Goal: Task Accomplishment & Management: Complete application form

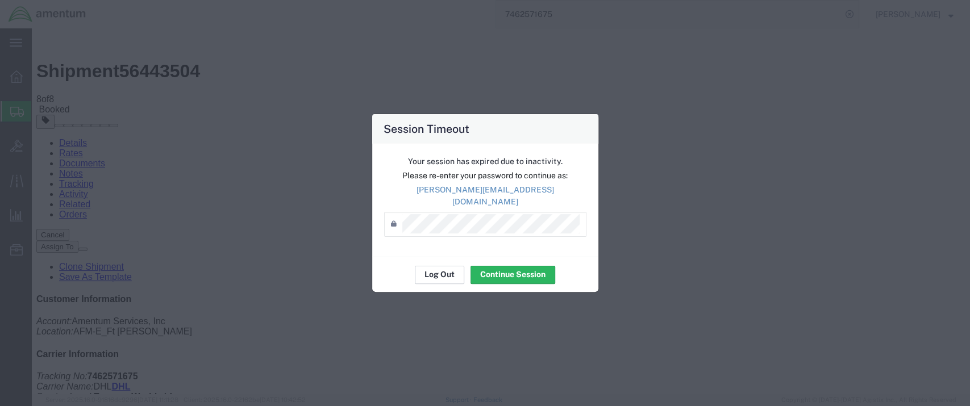
click at [443, 268] on button "Log Out" at bounding box center [439, 275] width 49 height 18
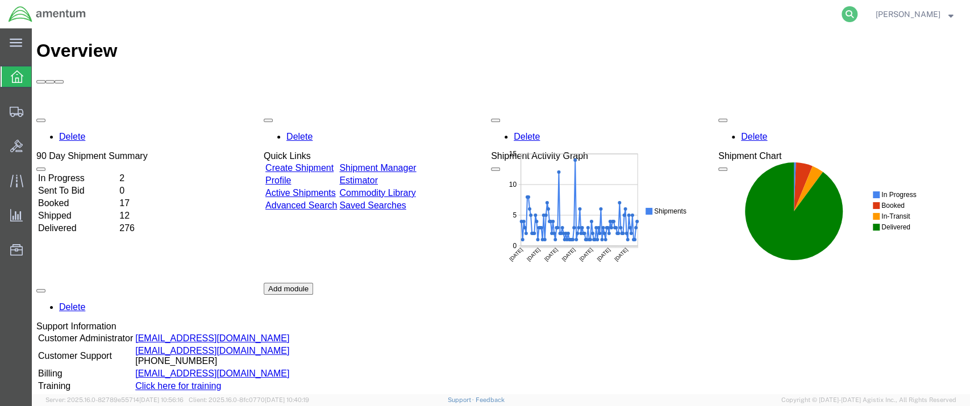
click at [857, 13] on icon at bounding box center [849, 14] width 16 height 16
click at [593, 15] on input "search" at bounding box center [668, 14] width 345 height 27
paste input "288206865007"
type input "288206865007"
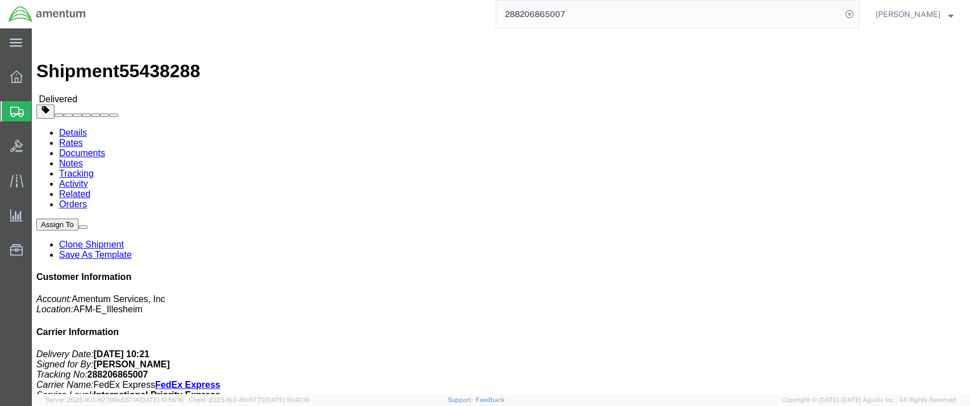
click link "Clone Shipment"
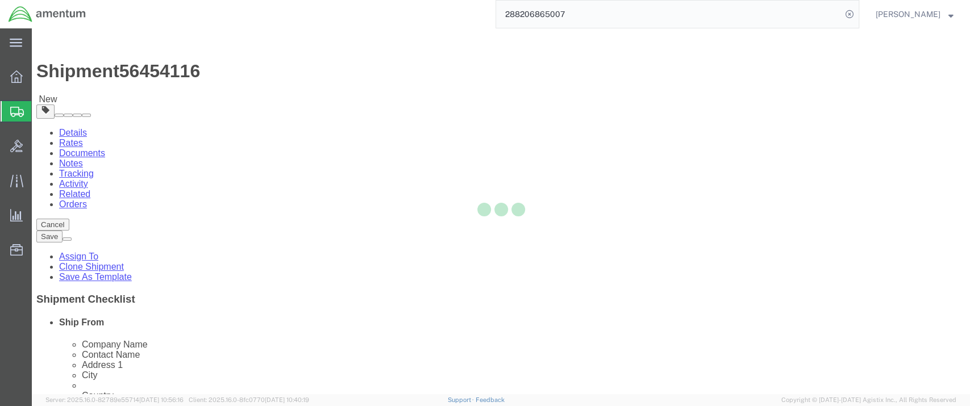
select select
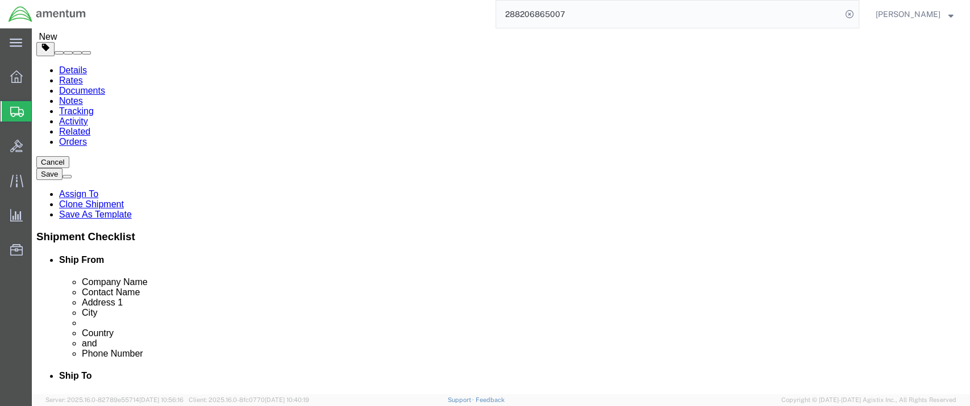
scroll to position [63, 0]
click input "[GEOGRAPHIC_DATA][PERSON_NAME]"
type input "Westheimer Str. [PERSON_NAME][GEOGRAPHIC_DATA]"
select select
click input "text"
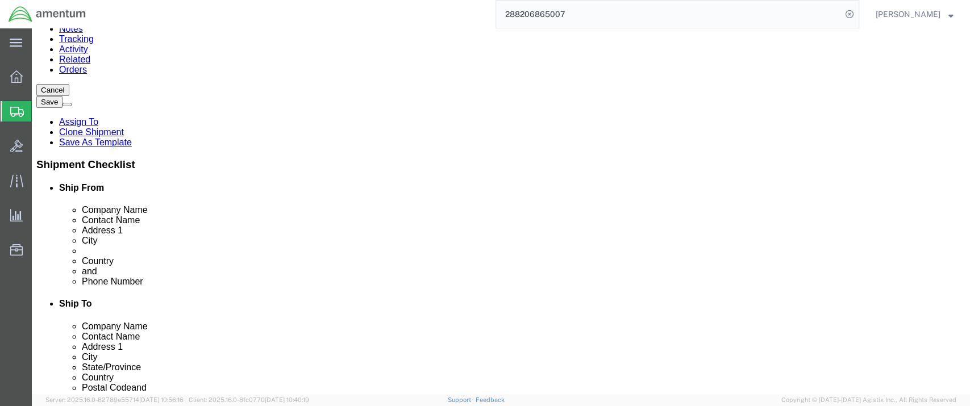
scroll to position [189, 0]
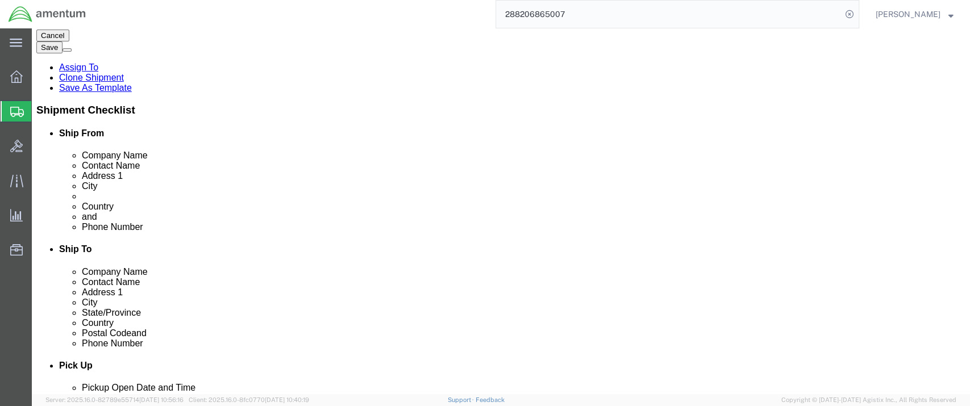
type input "BLDG. 6503"
click input "checkbox"
checkbox input "false"
click link "ADDITIONAL INFORMATION"
type input "MI"
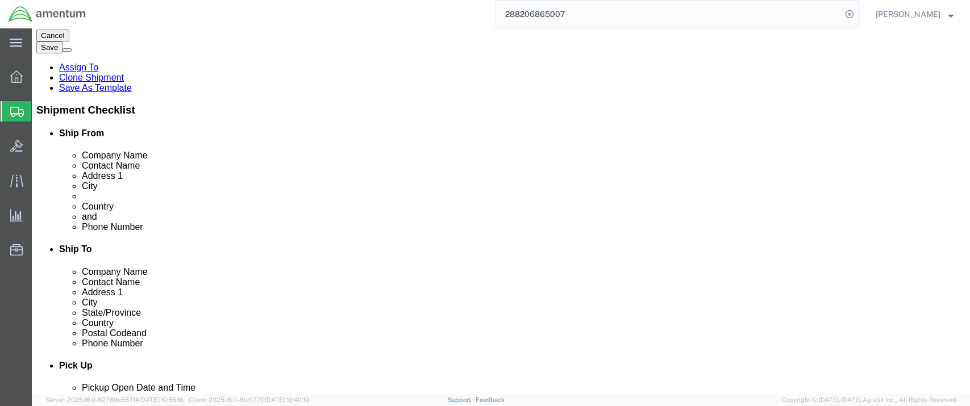
select select "MLTY"
click label
click input "checkbox"
checkbox input "false"
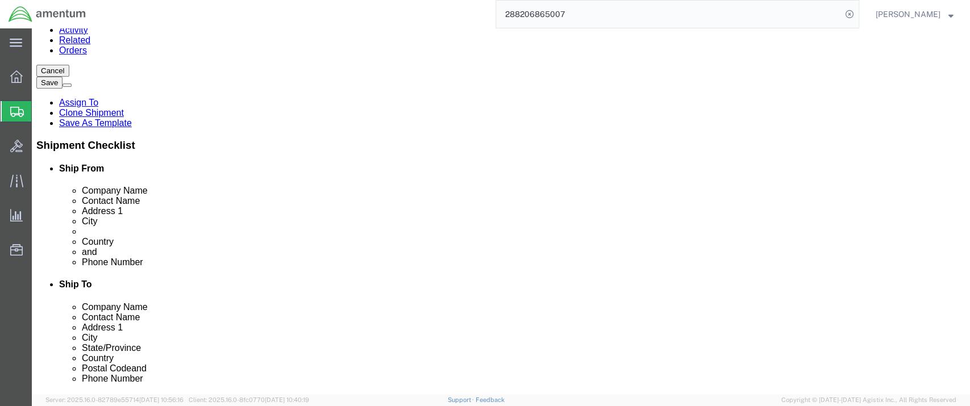
scroll to position [126, 0]
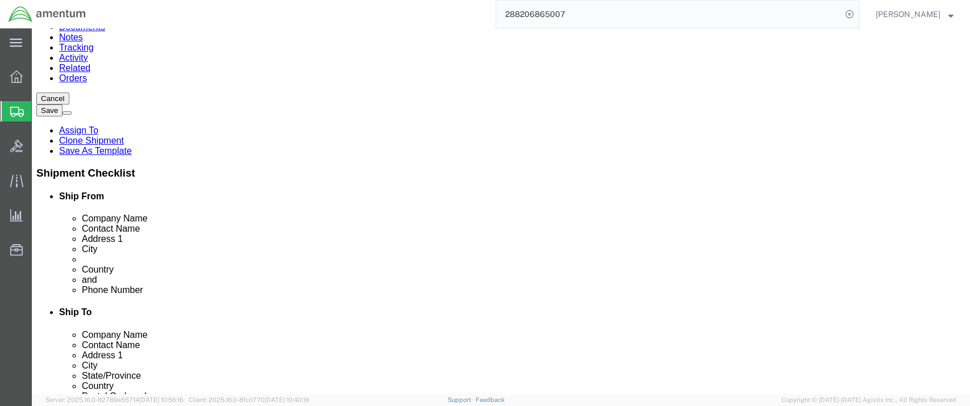
drag, startPoint x: 262, startPoint y: 282, endPoint x: 153, endPoint y: 282, distance: 109.6
click input "[PERSON_NAME][EMAIL_ADDRESS][PERSON_NAME][DOMAIN_NAME]"
paste input "[PERSON_NAME].[PERSON_NAME]"
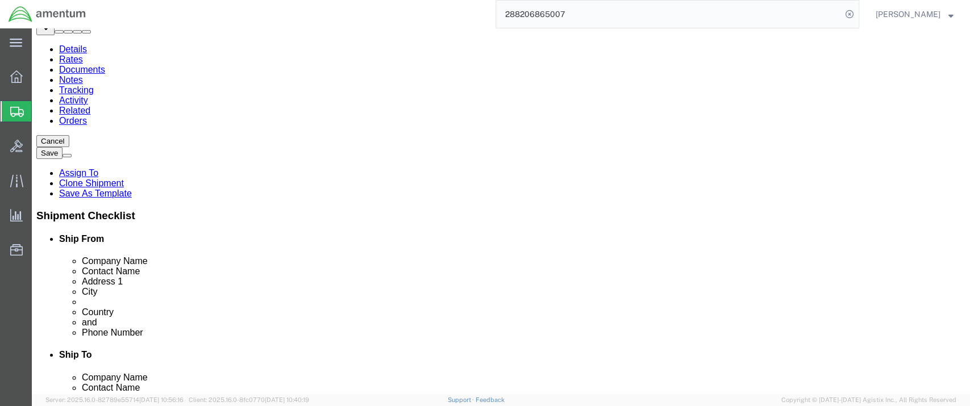
scroll to position [63, 0]
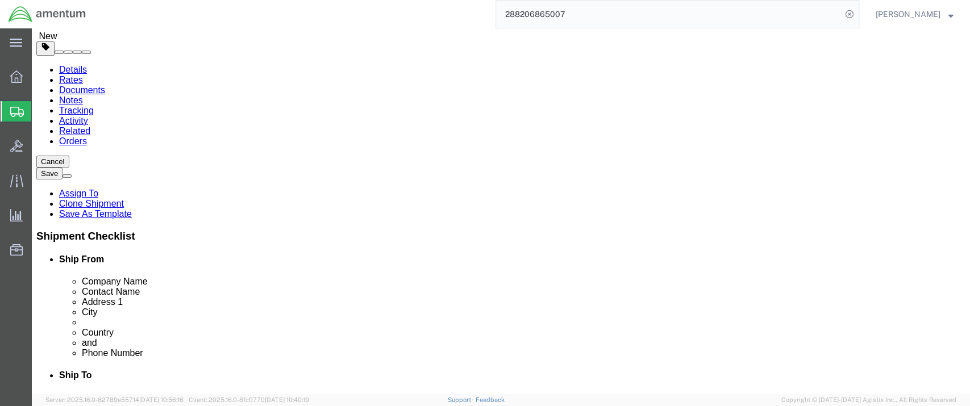
type input "[PERSON_NAME][EMAIL_ADDRESS][PERSON_NAME][DOMAIN_NAME]"
checkbox input "true"
drag, startPoint x: 205, startPoint y: 172, endPoint x: 115, endPoint y: 171, distance: 89.8
click div "Contact Name [PERSON_NAME]"
type input "[PERSON_NAME]"
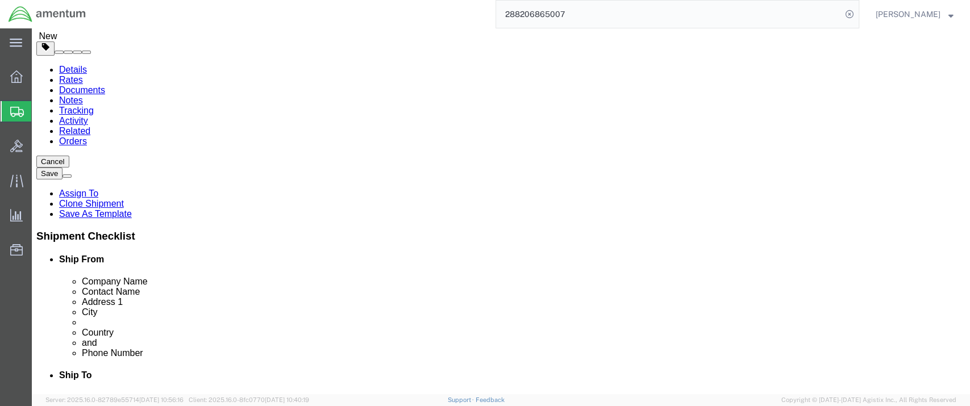
drag, startPoint x: 222, startPoint y: 319, endPoint x: 152, endPoint y: 323, distance: 70.6
click input "[PHONE_NUMBER]"
paste input "160 92689294"
click input "[PHONE_NUMBER]"
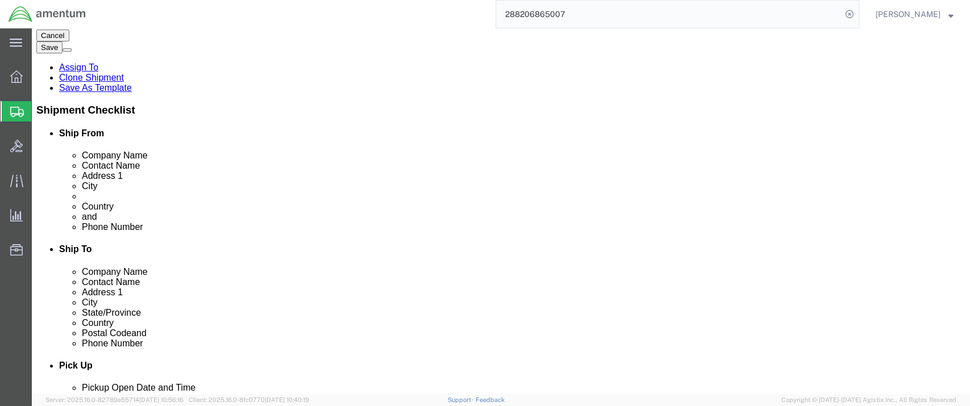
type input "[PHONE_NUMBER]"
click input "checkbox"
checkbox input "false"
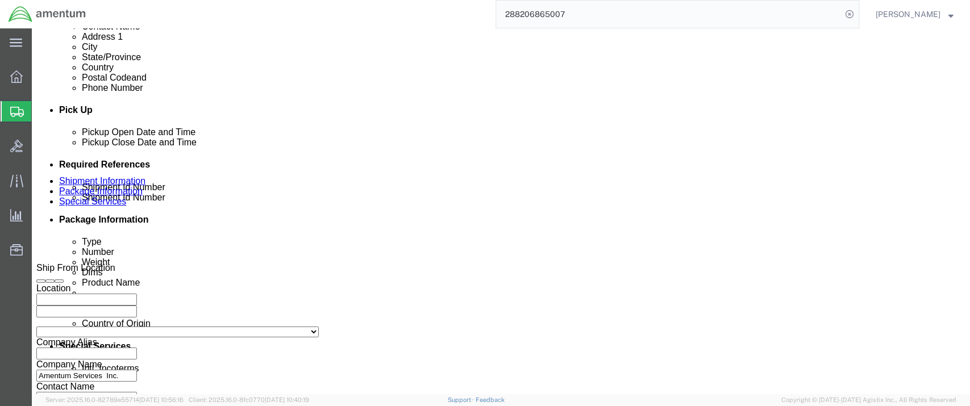
scroll to position [504, 0]
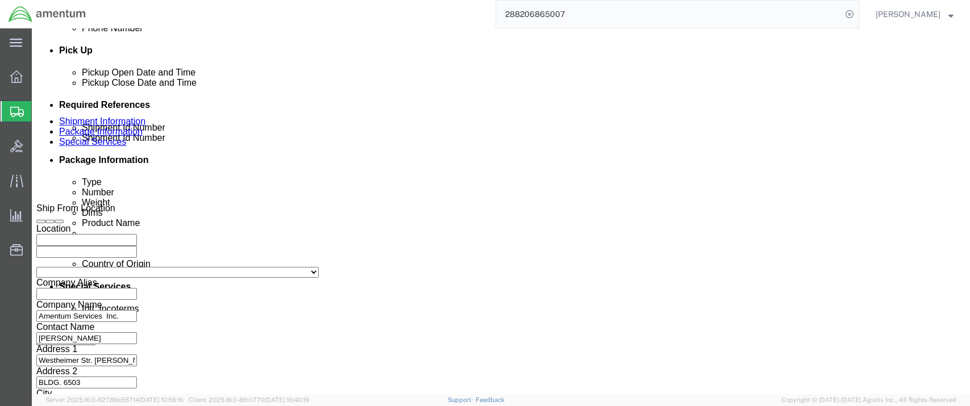
drag, startPoint x: 154, startPoint y: 14, endPoint x: 95, endPoint y: 12, distance: 58.6
click span "56454116"
copy span "56454116"
drag, startPoint x: 398, startPoint y: 289, endPoint x: 335, endPoint y: 285, distance: 63.8
click div "Shipment Id Number 52658126"
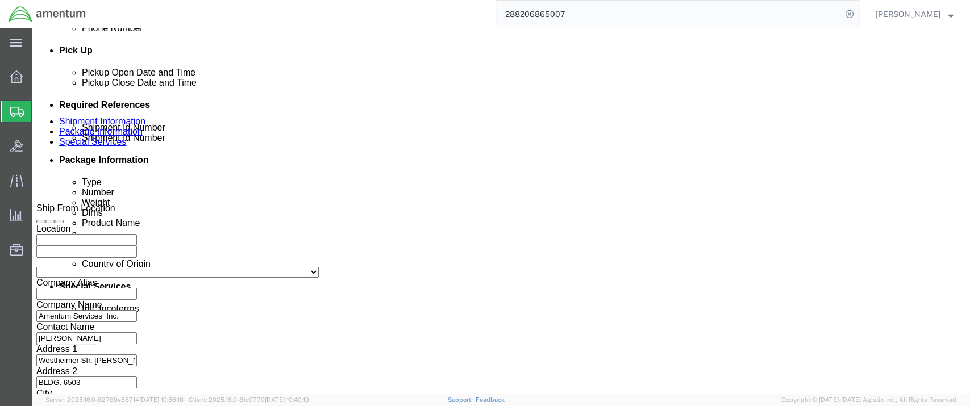
paste input "645411"
type input "56454116"
click button "Save"
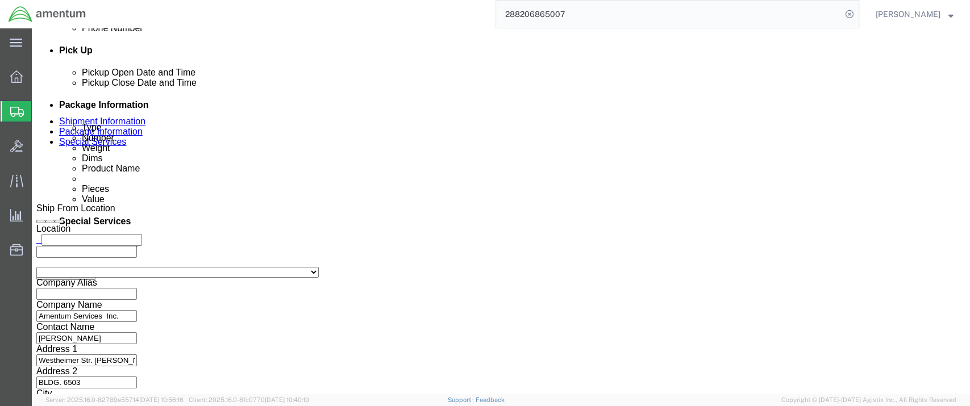
scroll to position [0, 20]
drag, startPoint x: 127, startPoint y: 310, endPoint x: 238, endPoint y: 311, distance: 110.8
click div "6082.F.1400.AA.0P.00.0000.00"
paste input "4998.F.1500.AA.AA"
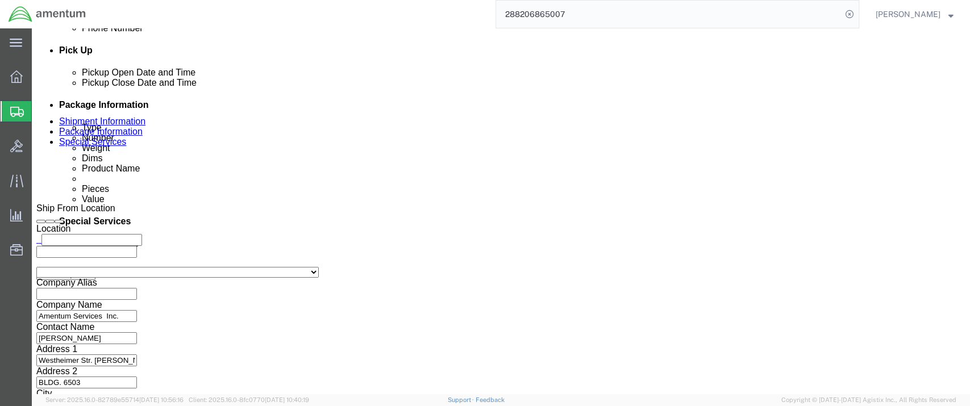
type input "4998.F.1500.AA.AA.00.0000.00"
click div "Select Account Type Activity ID Airline Appointment Number ASN Batch Request # …"
drag, startPoint x: 583, startPoint y: 289, endPoint x: 677, endPoint y: 286, distance: 93.2
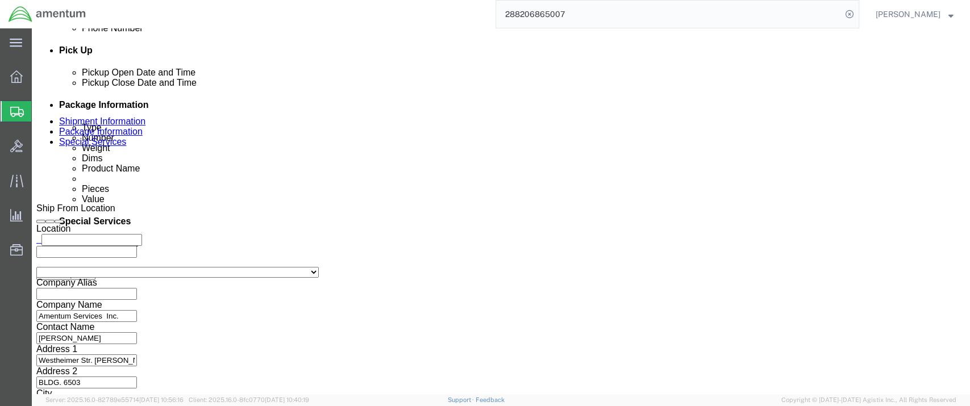
click div "6082.F.1400.AA.0P.00.0000.00 Remove this reference"
paste input "4998.F.1500.AA.AA"
type input "4998.F.1500.AA.AA.00.0000.00"
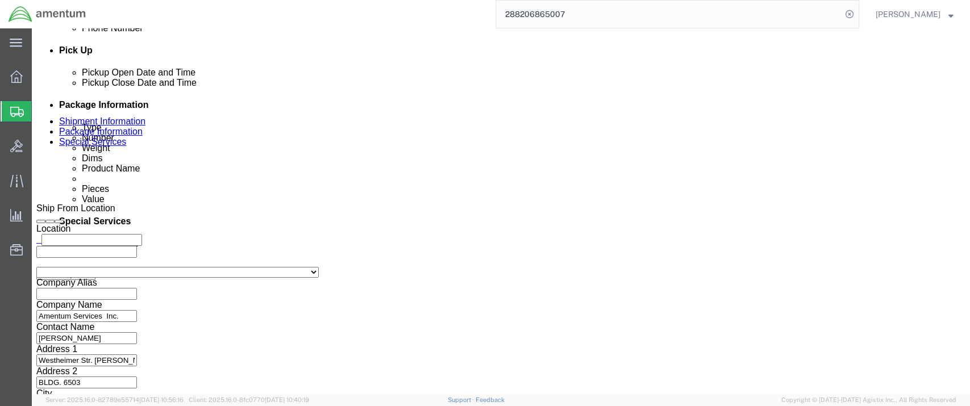
drag, startPoint x: 582, startPoint y: 311, endPoint x: 674, endPoint y: 313, distance: 91.5
click div "6082.F.1400.AA.0P.00.0000.00 Remove this reference"
paste input "4998.F.1500.AA.AA"
type input "4998.F.1500.AA.AA.00.0000.00"
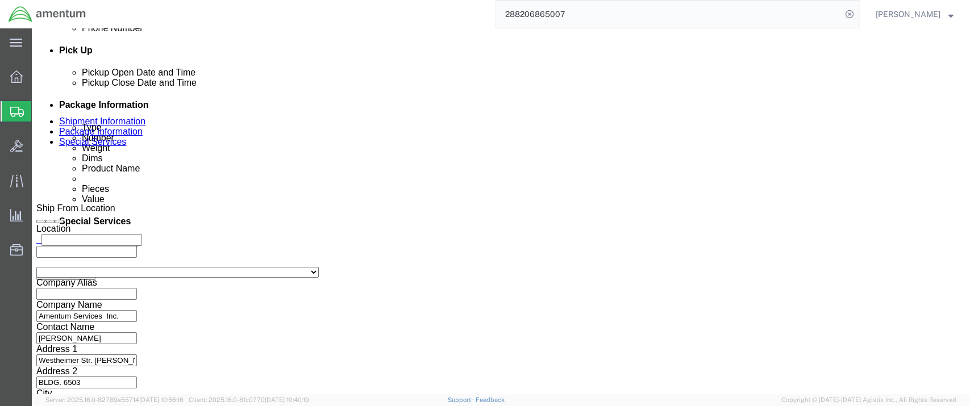
click div "Ship From Location Location My Profile Location [PHONE_NUMBER] [PHONE_NUMBER] […"
click button "Save"
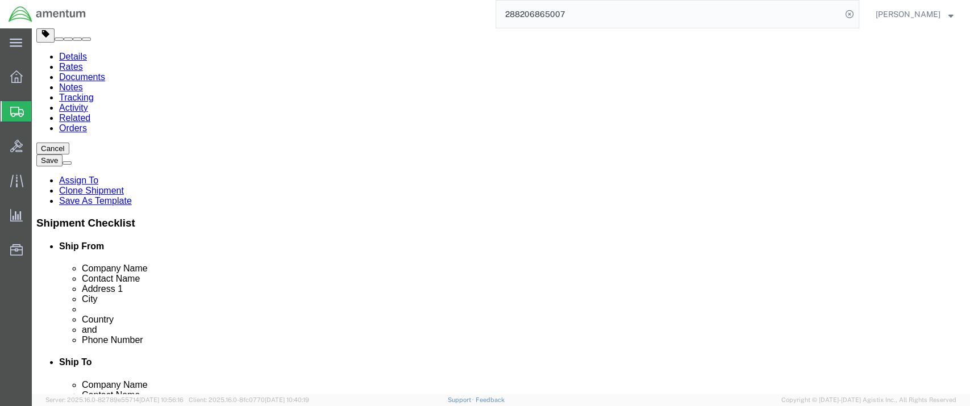
scroll to position [98, 0]
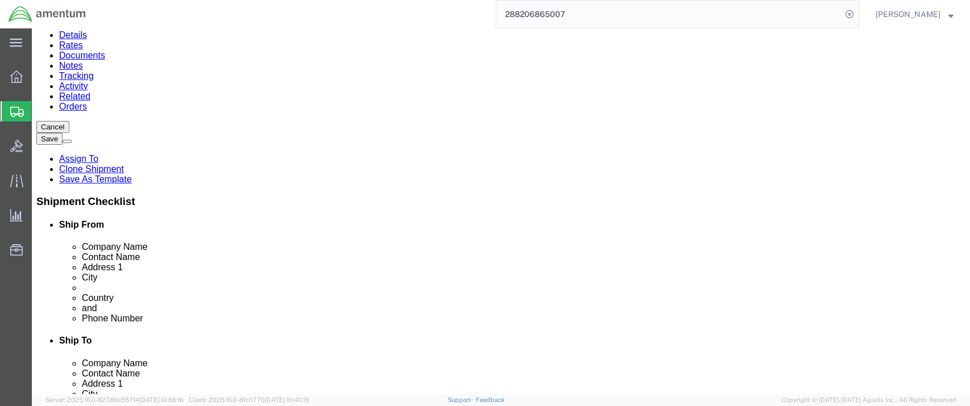
click input "[STREET_ADDRESS]"
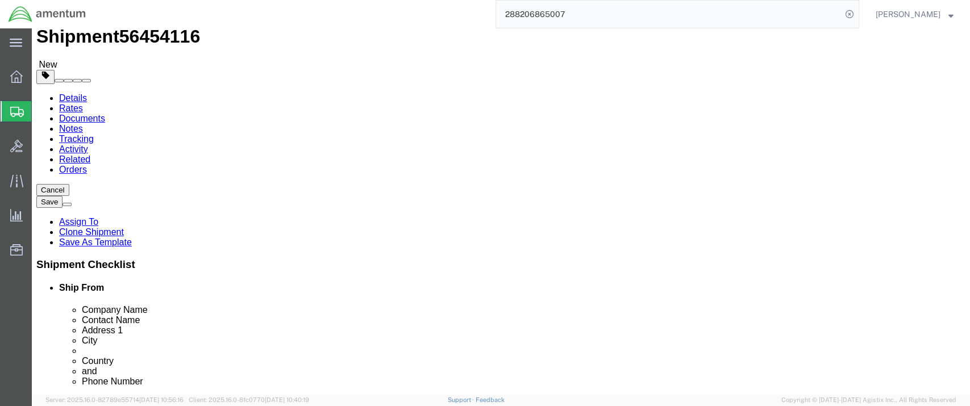
type input "[STREET_ADDRESS]"
click input "Amentum Services Inc."
type input "Amentum Services Inc."
click input "Amentum Services Inc."
type input "Amentum Services, Inc."
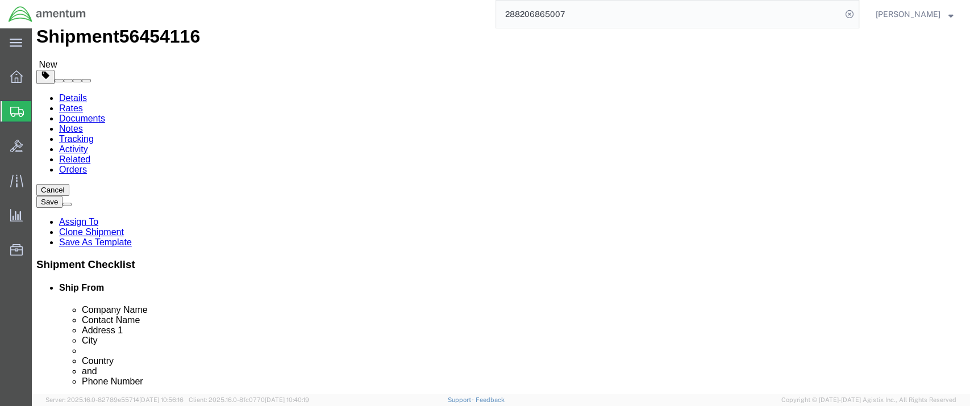
click input "Amentum Services Inc."
type input "Amentum Services, Inc."
click input "BLDG. 6503"
type input "Bldg. 6503"
click div "Location My Profile Location [PHONE_NUMBER] [PHONE_NUMBER] [PHONE_NUMBER] [PHON…"
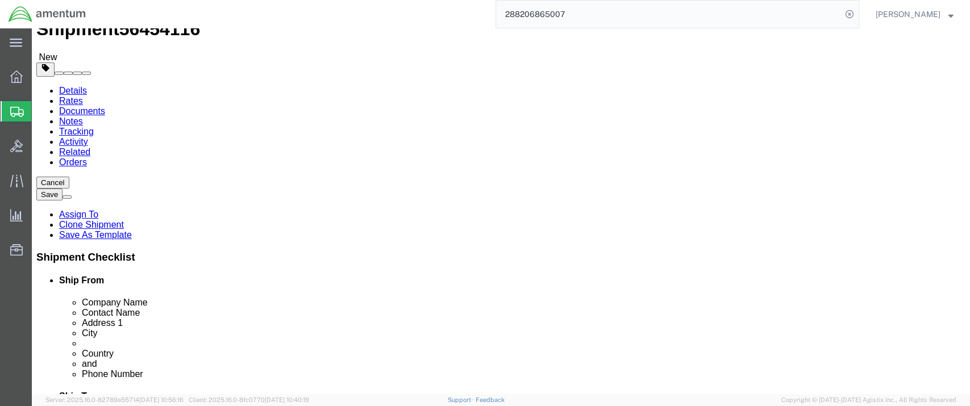
scroll to position [0, 0]
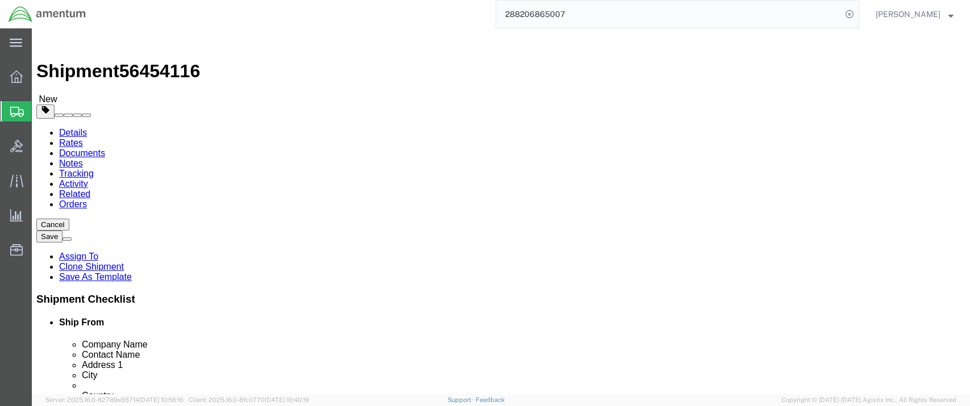
click button "Save"
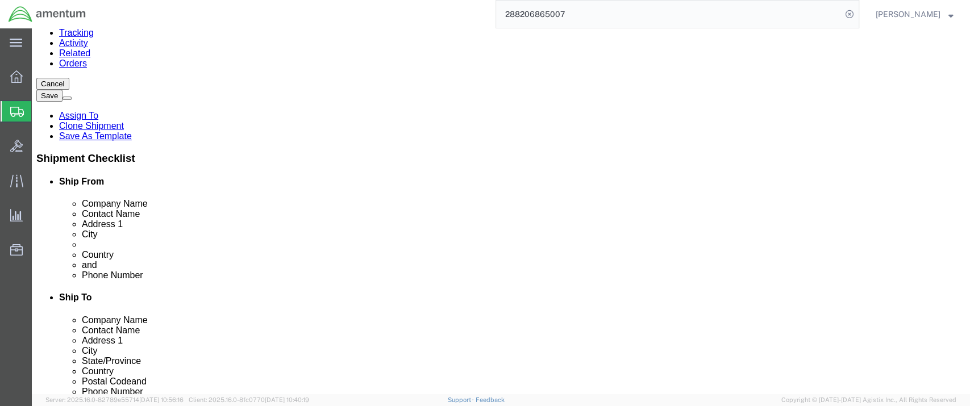
scroll to position [63, 0]
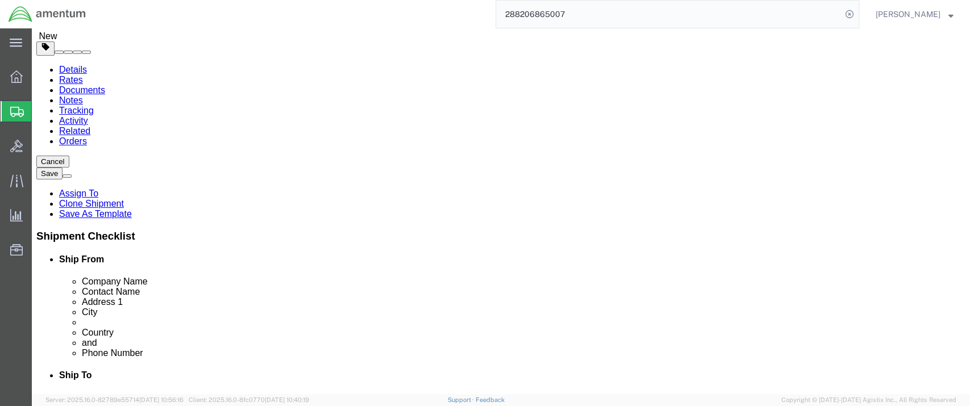
click icon
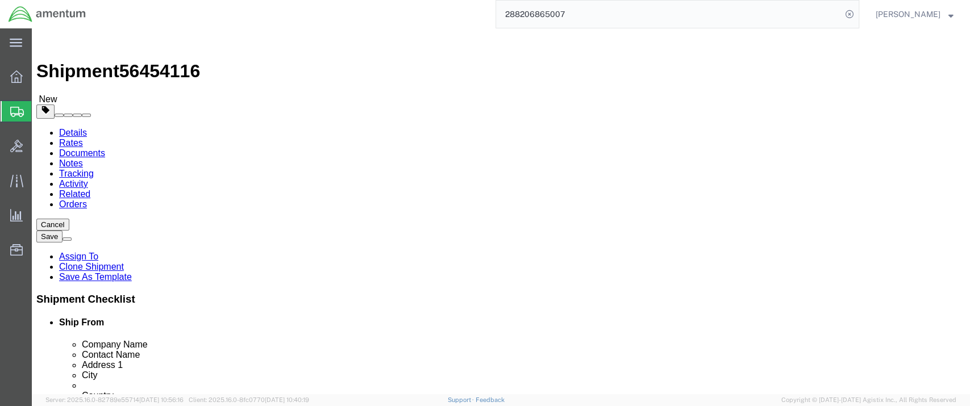
drag, startPoint x: 157, startPoint y: 269, endPoint x: 107, endPoint y: 269, distance: 50.6
click div "Weight 1.50 Select kgs lbs Ship. t°"
type input "0.5"
click div "1"
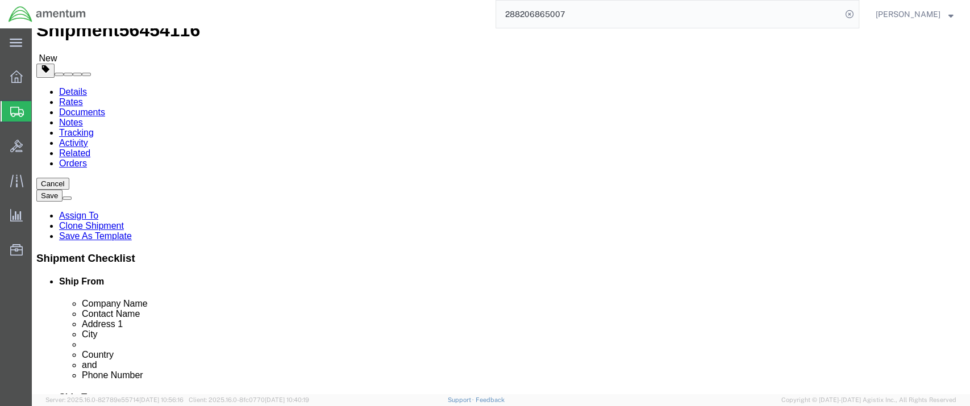
scroll to position [63, 0]
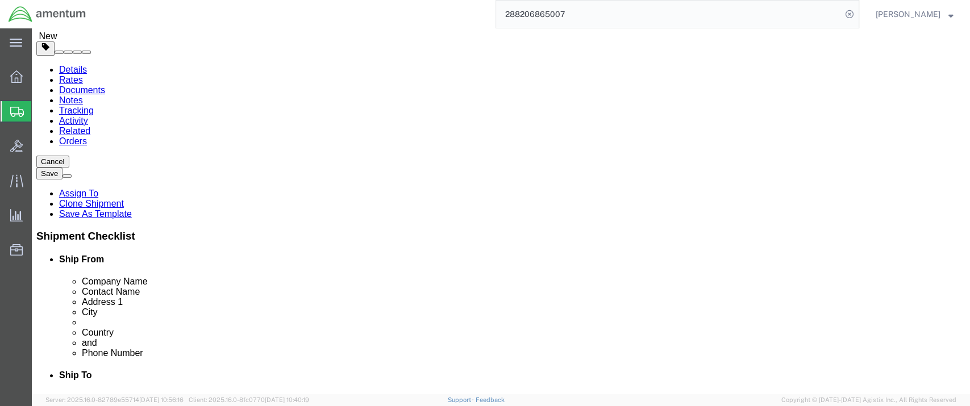
drag, startPoint x: 166, startPoint y: 186, endPoint x: 132, endPoint y: 184, distance: 34.1
click div "Length 14.75 x Width 11.75 x Height 0.25 Select cm ft in"
type input "14"
drag, startPoint x: 214, startPoint y: 183, endPoint x: 159, endPoint y: 186, distance: 54.6
click div "Length 14 x Width 11.75 x Height 0.25 Select cm ft in"
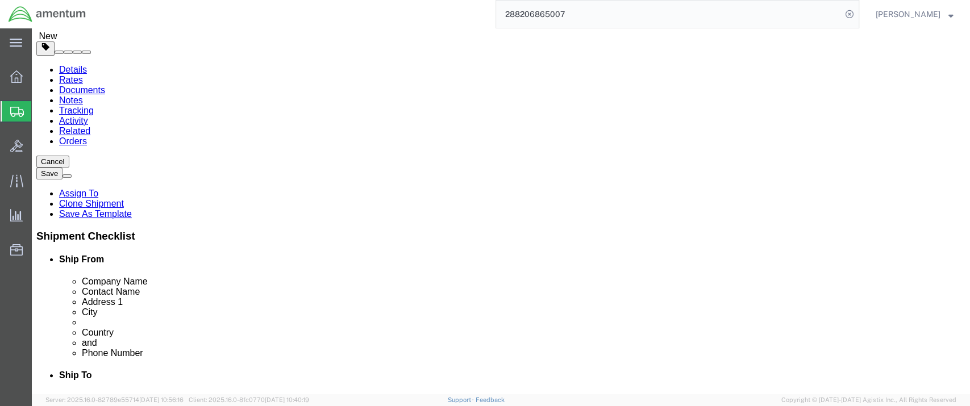
type input "10"
drag, startPoint x: 255, startPoint y: 184, endPoint x: 228, endPoint y: 189, distance: 27.1
click div "Length 14 x Width 10 x Height 0.25 Select cm ft in"
type input "1"
click div "Package Content # 1 1 x Your Packaging Package Type Select Bale(s) Basket(s) Bo…"
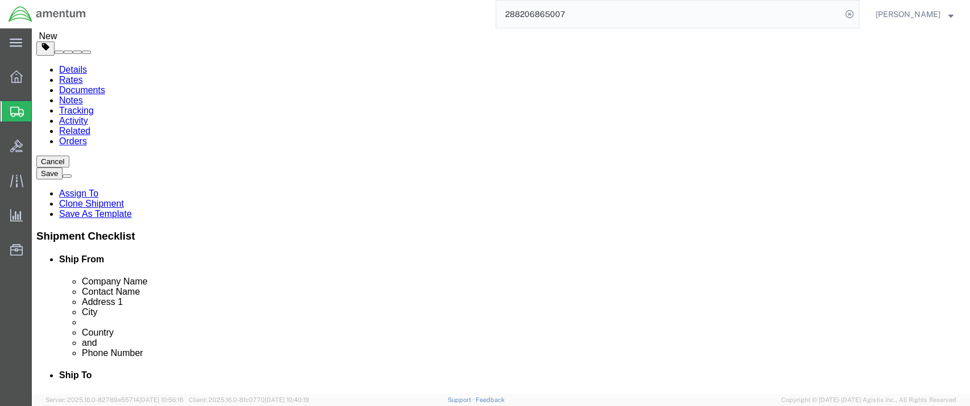
click dd "100.00 USD"
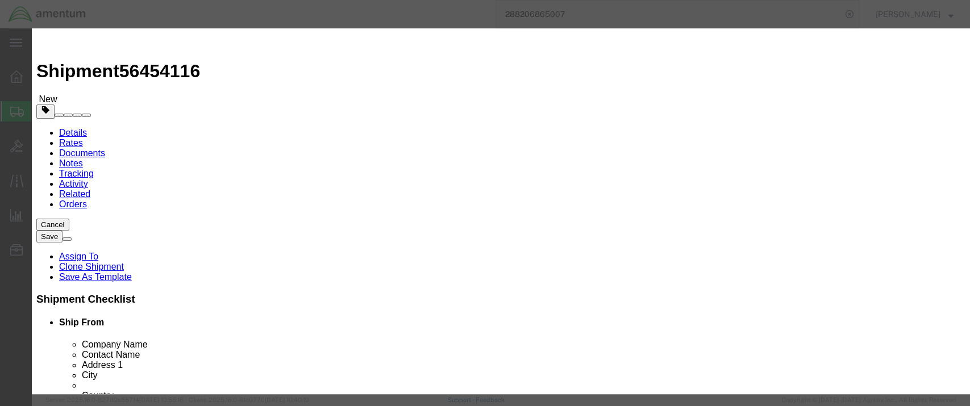
scroll to position [0, 0]
click textarea "Security Documents (NO COMMERCIAL VALUE IN CONTENT) ***NON-HAZARDOUS, NON-SENSI…"
type textarea "Security Documents (NO COMMERCIAL VALUE IN CONTENT)***NON-HAZARDOUS, NON-SENSIT…"
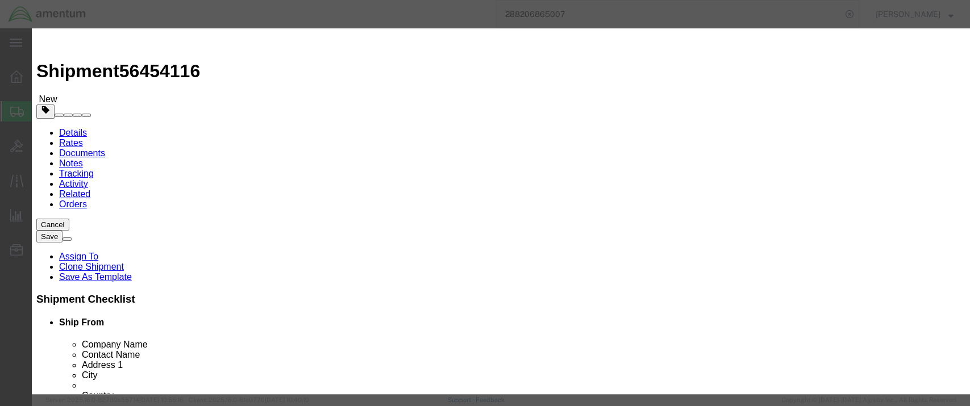
drag, startPoint x: 268, startPoint y: 86, endPoint x: 461, endPoint y: 83, distance: 193.7
click div "Security Documents / Finger Prints (NO COMMERCIAL VALUE IN CONTENT) ***NON-HAZA…"
click h3 "Edit content"
drag, startPoint x: 451, startPoint y: 86, endPoint x: 259, endPoint y: 85, distance: 192.0
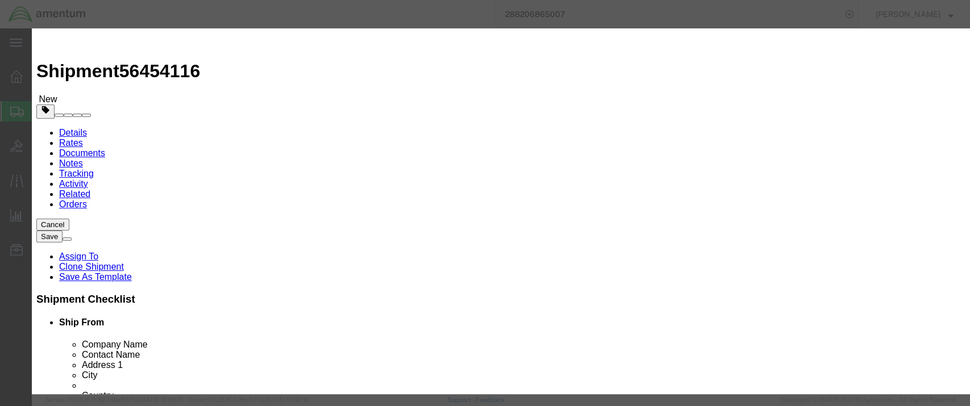
click div "Non-hazardous biometric inked fingerprint cards - for identification purposes N…"
type input "Non-hazardous biometric inked fingerprint cards - for identification purposes"
drag, startPoint x: 287, startPoint y: 84, endPoint x: 268, endPoint y: 38, distance: 49.7
click h3 "Edit content"
type input "Biometric Inked Fingerprint Cards"
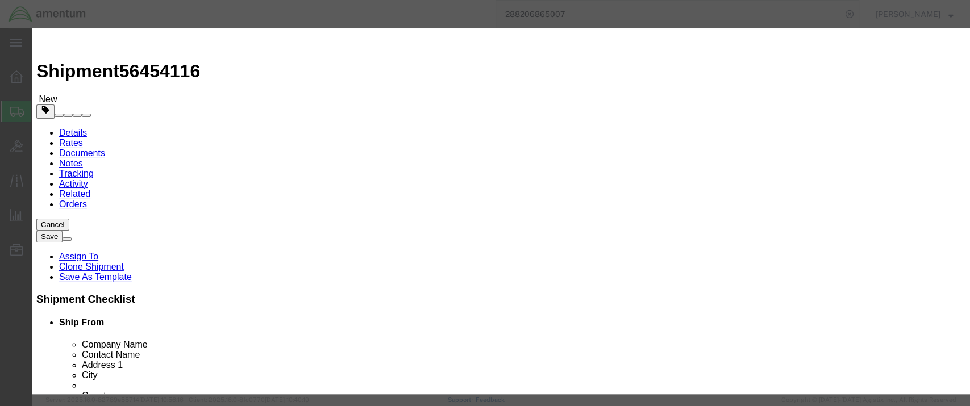
scroll to position [11, 0]
drag, startPoint x: 575, startPoint y: 87, endPoint x: 752, endPoint y: 111, distance: 178.8
click div "Description Security Documents (NO COMMERCIAL VALUE IN CONTENT) ***NON-HAZARDOU…"
type textarea "Non-hazardous paper cards containing inked fingerprint impressions, intended fo…"
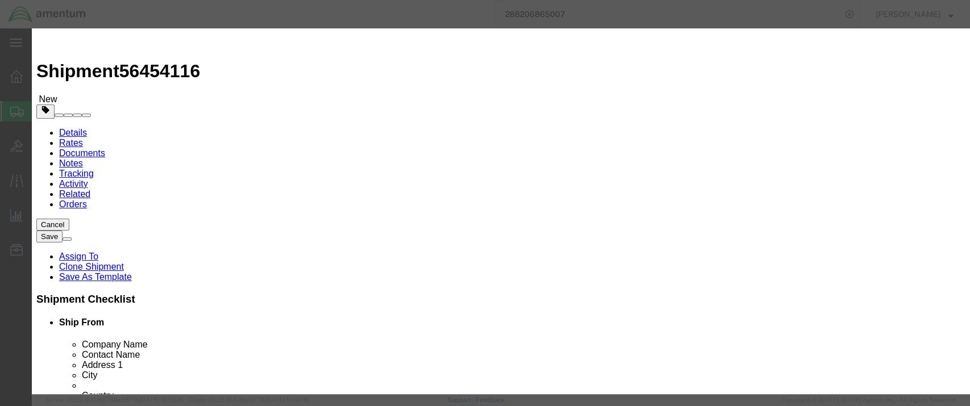
click select "Select"
drag, startPoint x: 315, startPoint y: 132, endPoint x: 216, endPoint y: 127, distance: 98.4
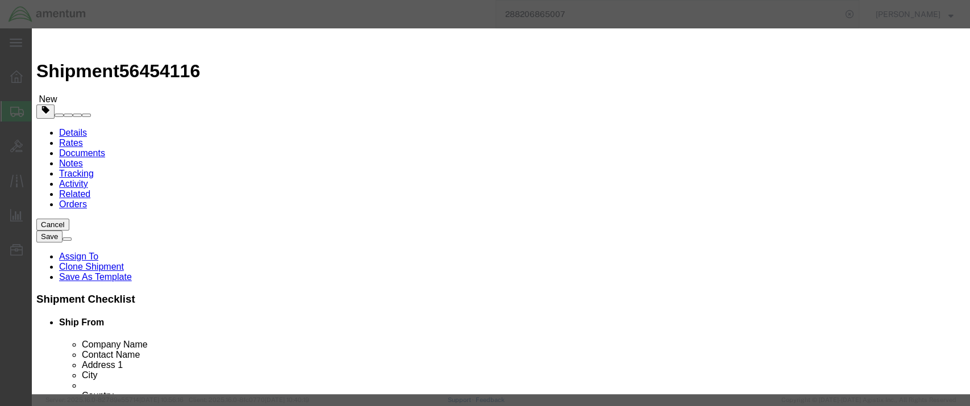
click div "Total Value 100.00 Select ADP AED AFN ALL AMD AOA ARS ATS AUD AWG AZN BAM BBD B…"
type input "20.00"
click h3 "Edit content"
click select "Select 50 55 60 65 70 85 92.5 100 125 175 250 300 400"
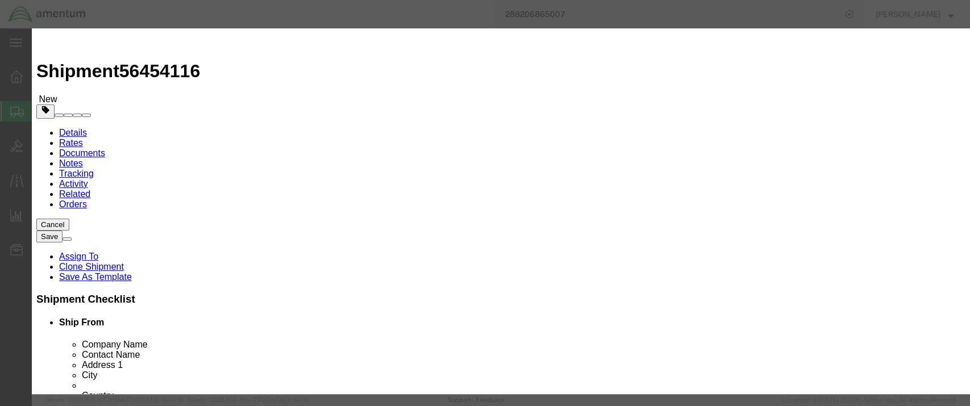
click div "Transport Notes"
click button "Save & Close"
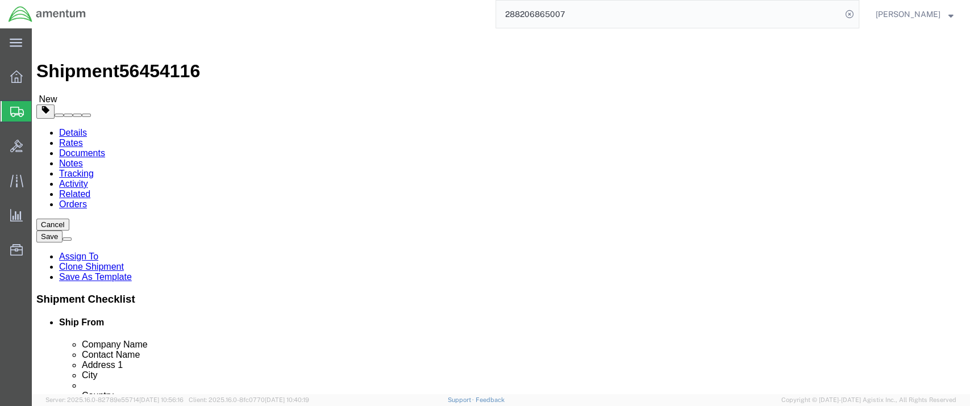
click icon
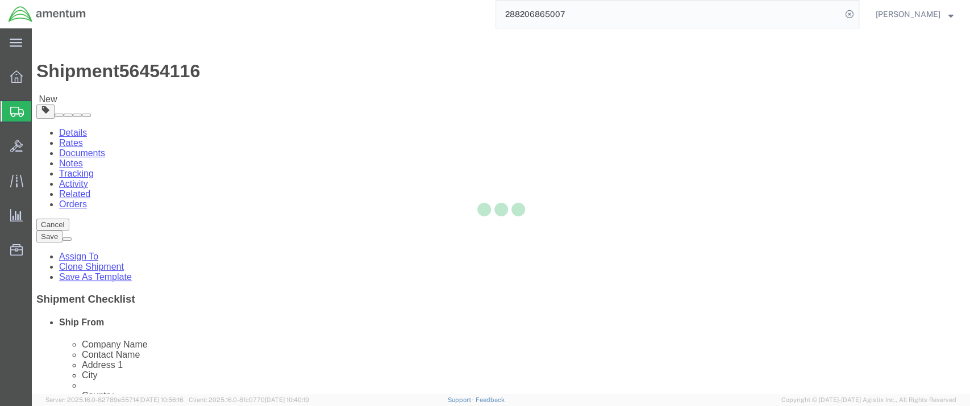
select select
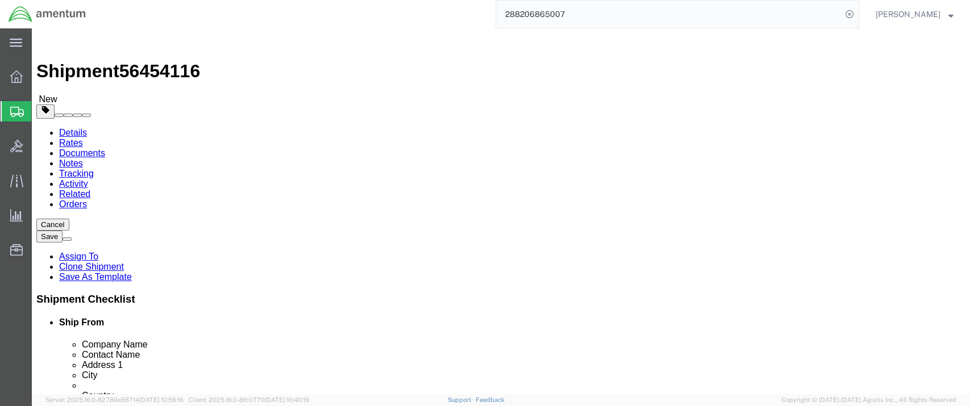
select select "DEPARTMENT"
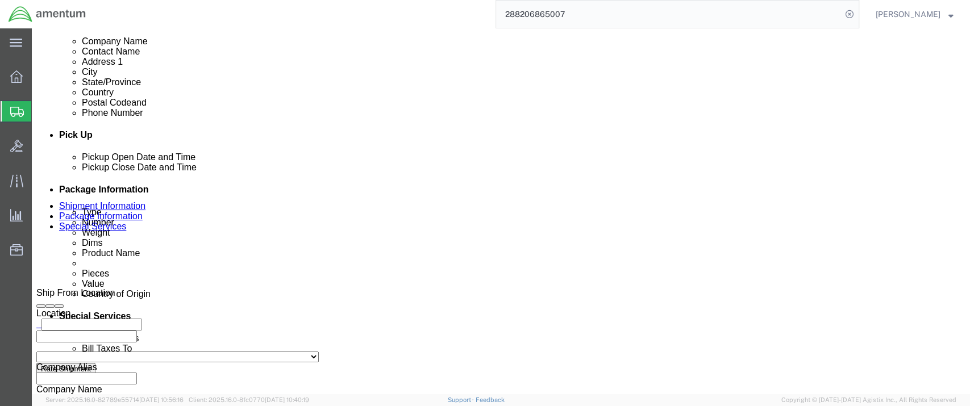
scroll to position [441, 0]
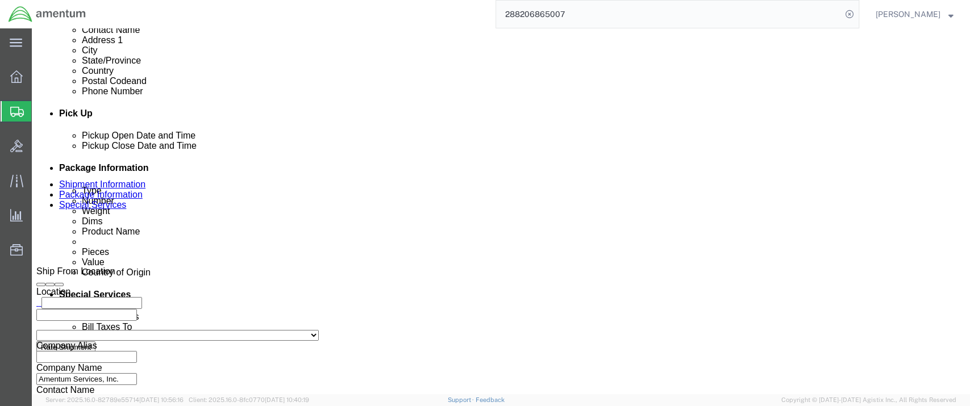
click select "Select Carriage Insurance Paid Carriage Paid To Cost and Freight Cost Insurance…"
select select "DAP"
click select "Select Carriage Insurance Paid Carriage Paid To Cost and Freight Cost Insurance…"
select select "SHIP"
click select "Select Recipient Account Sender/Shipper Third Party Account"
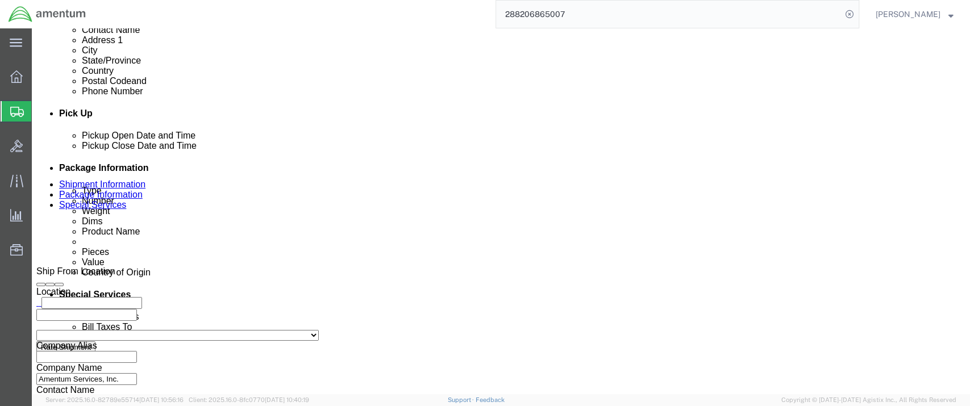
select select "SHIP"
click select "Select Recipient Account Sender/Shipper Third Party Account"
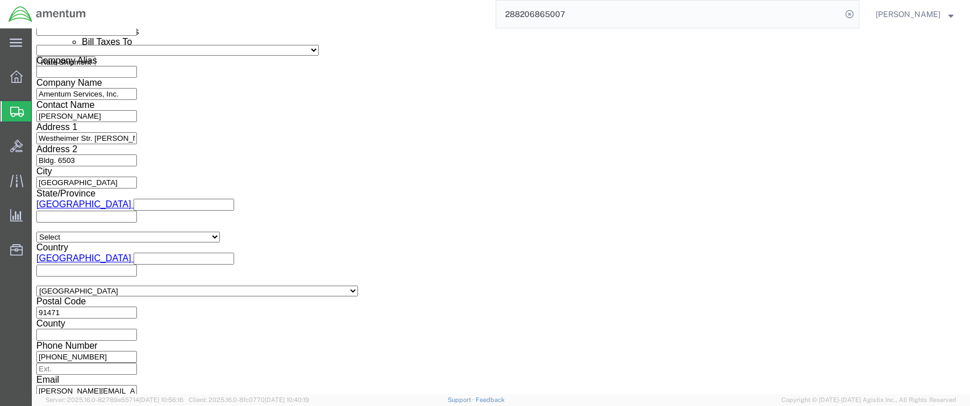
scroll to position [757, 0]
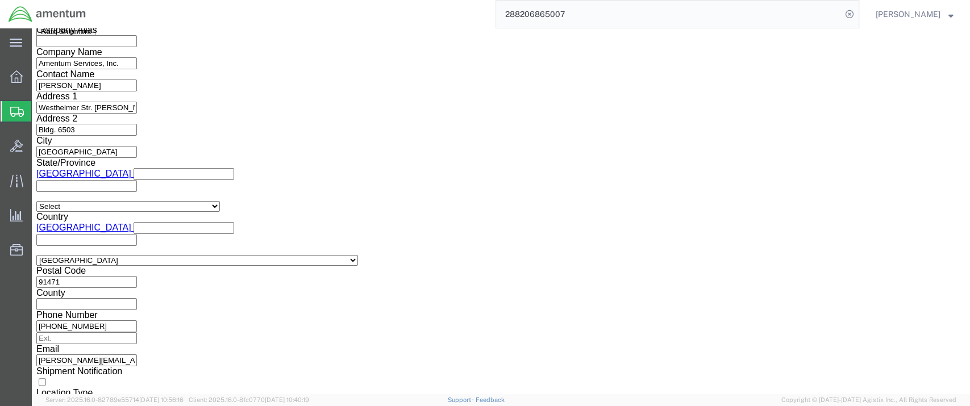
click input "BOL"
checkbox input "true"
drag, startPoint x: 176, startPoint y: 292, endPoint x: 185, endPoint y: 291, distance: 9.7
click input "Packing List"
checkbox input "true"
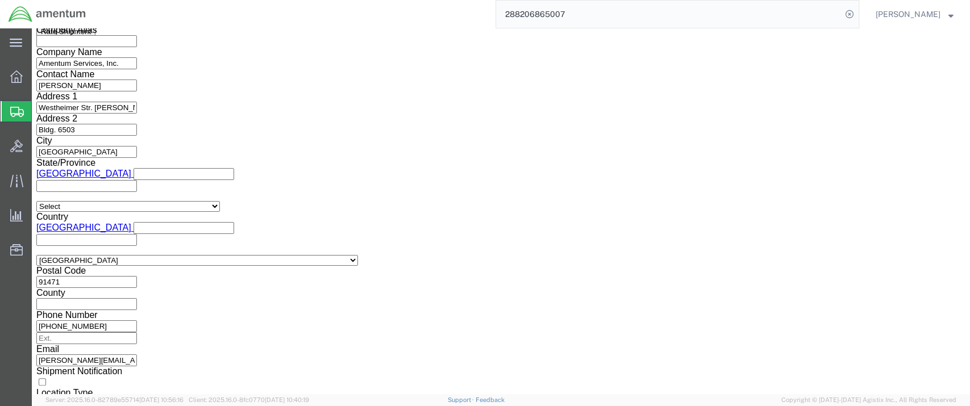
click input "Shipping Label"
checkbox input "true"
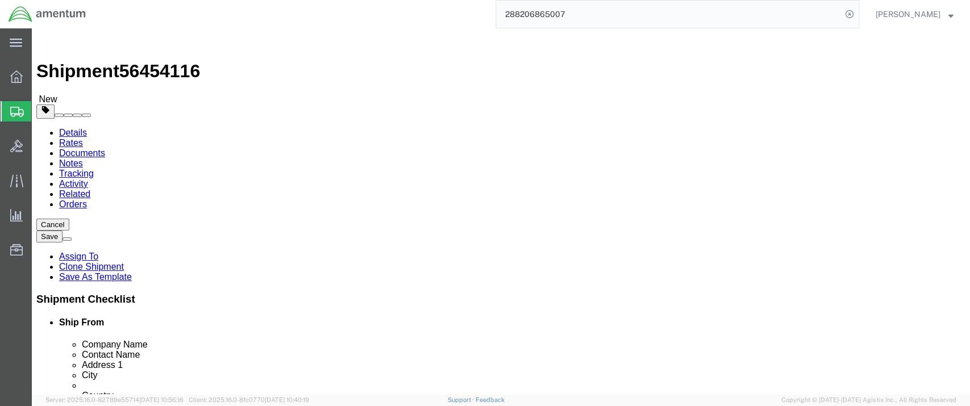
scroll to position [0, 0]
click button "Save"
click icon
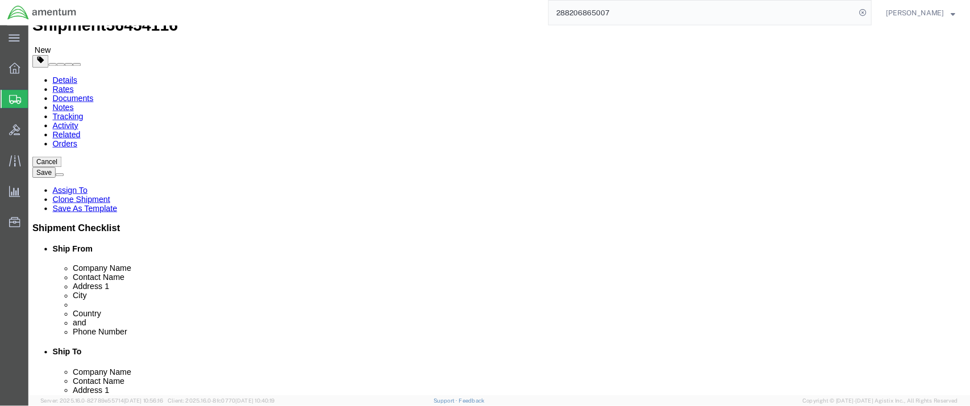
scroll to position [42, 0]
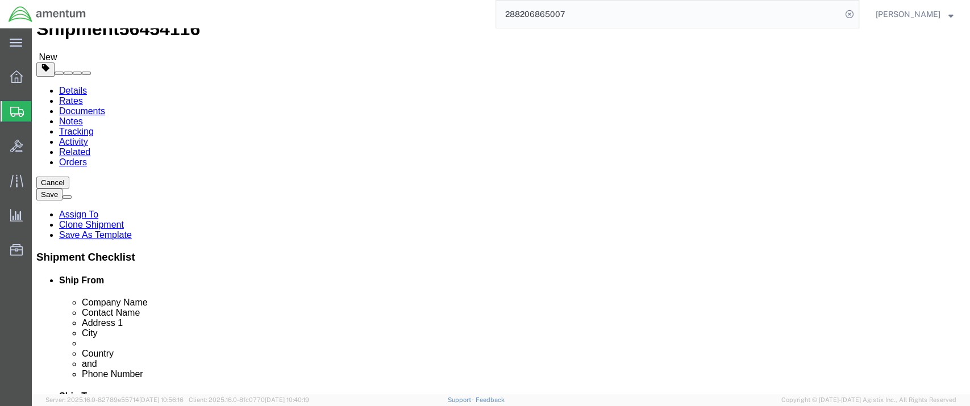
click div "Shipment Information Package Information Special Services"
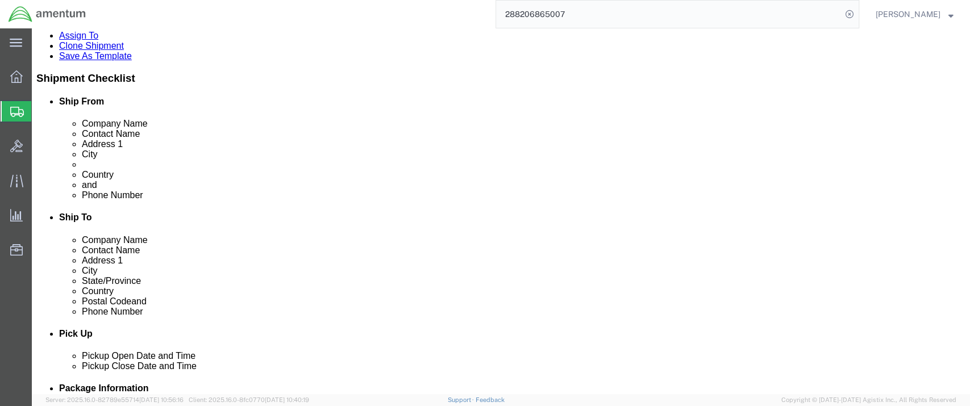
scroll to position [295, 0]
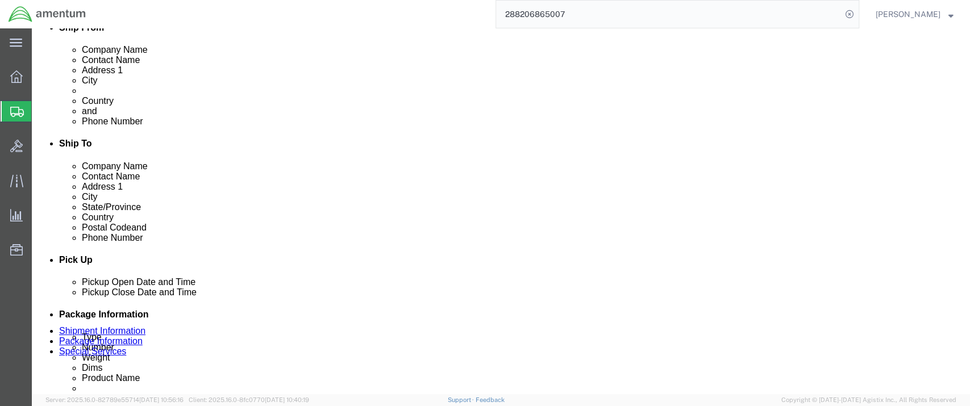
click link "ADDITIONAL INFORMATION"
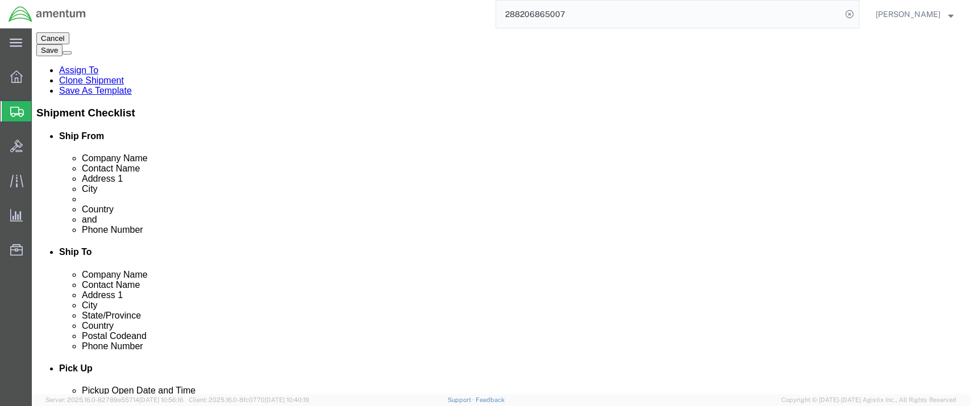
scroll to position [0, 0]
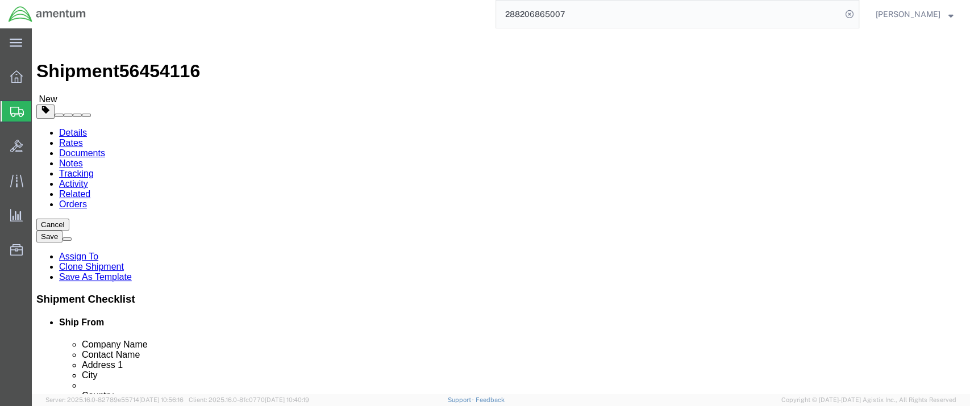
click button "Save"
click icon
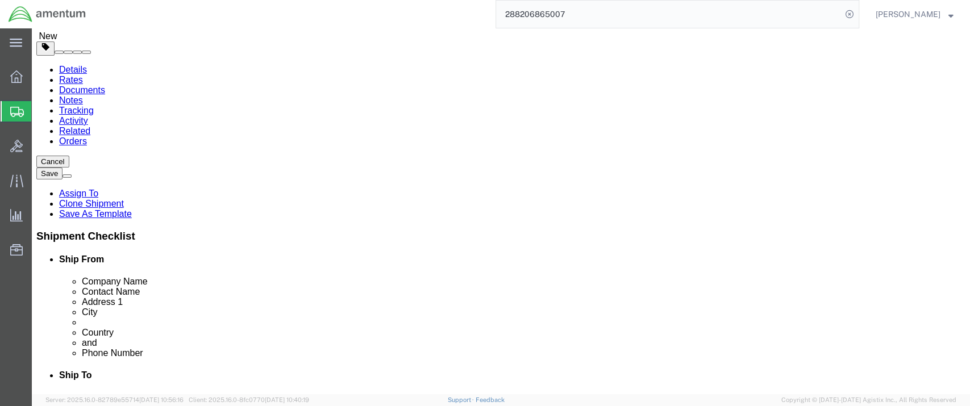
click dd "1.00 Each"
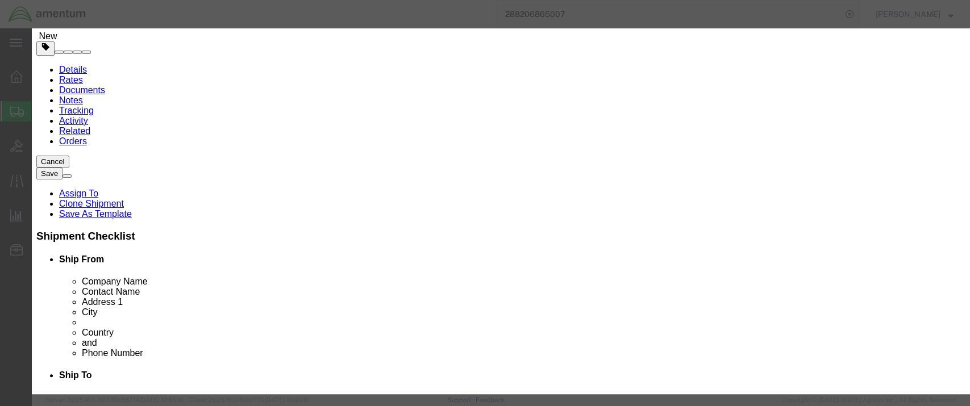
scroll to position [306, 0]
click button "Save & Close"
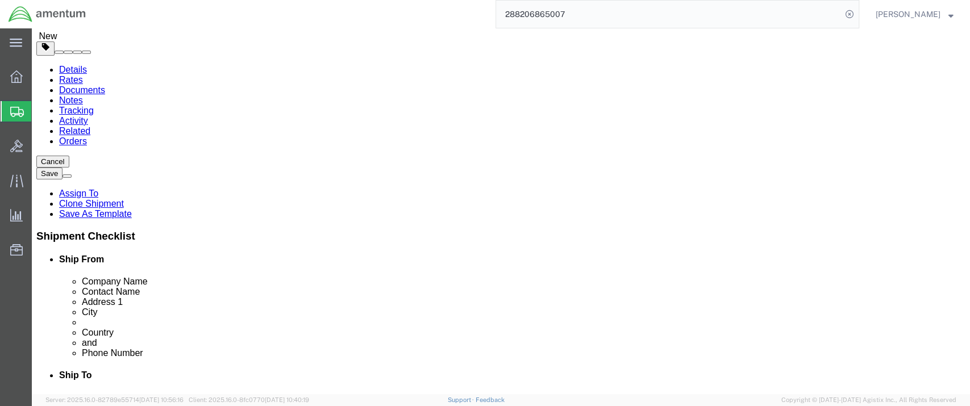
drag, startPoint x: 157, startPoint y: 12, endPoint x: 95, endPoint y: 13, distance: 61.9
click div "Shipment 56454116 New"
copy span "56454116"
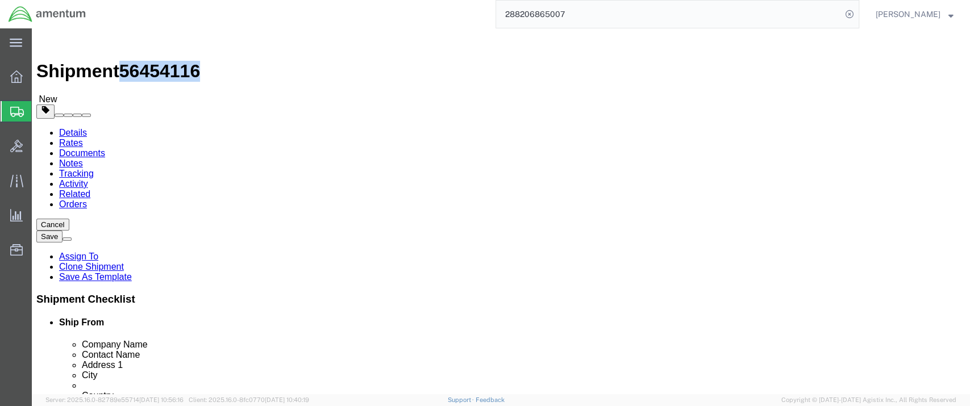
click button "Save"
click icon
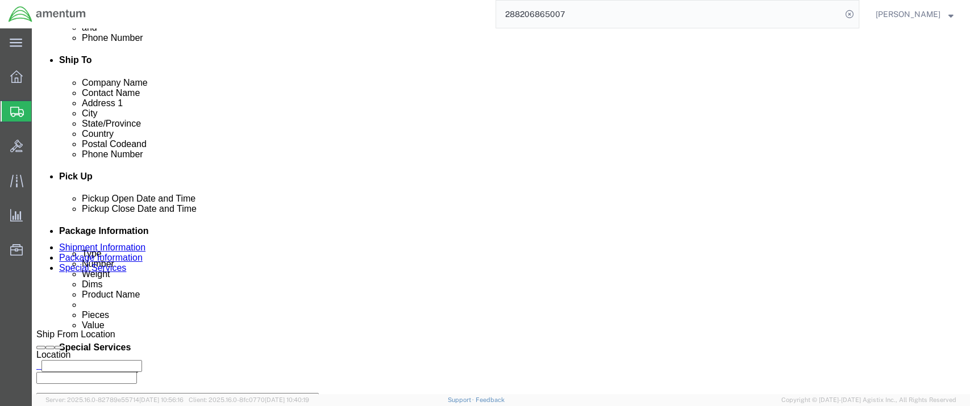
scroll to position [441, 0]
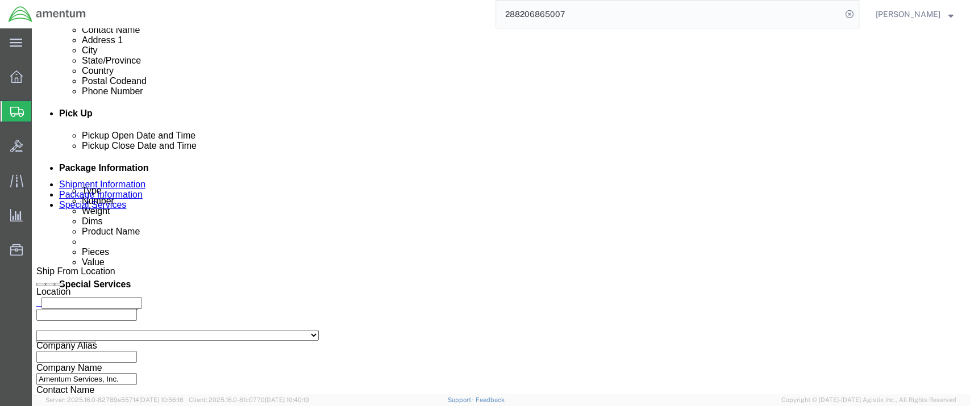
click select "Select Gift Personal Effects Repair/Warranty Return Sample Sold Temporary/Not S…"
select select "SAMPLE"
click select "Select Gift Personal Effects Repair/Warranty Return Sample Sold Temporary/Not S…"
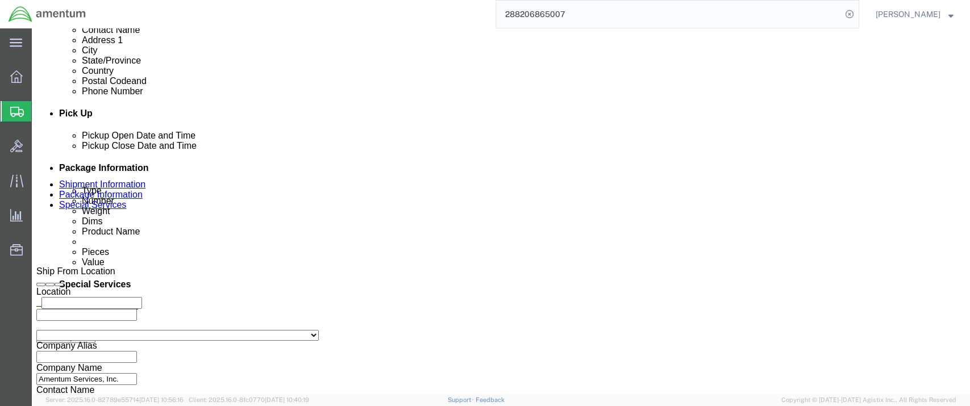
click select "Select Free of Charge Free of Cost NET 30 NET 45 NET 60 See Comment"
click select "Select Gift Personal Effects Repair/Warranty Return Sample Sold Temporary/Not S…"
select select
click select "Select Gift Personal Effects Repair/Warranty Return Sample Sold Temporary/Not S…"
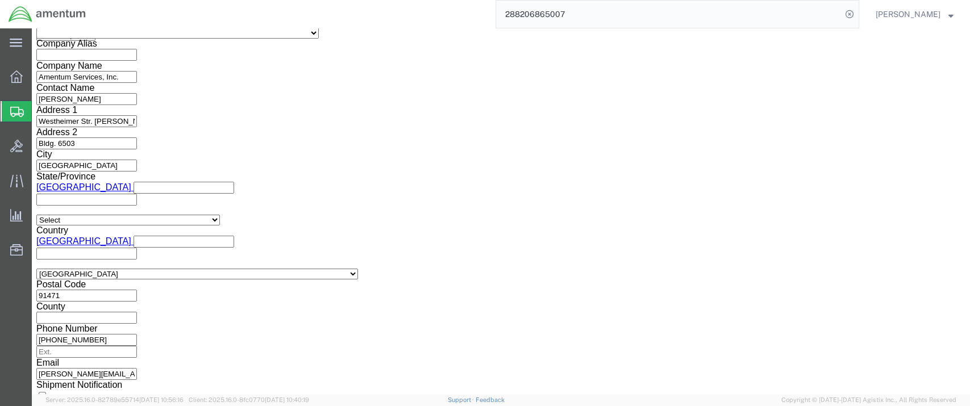
scroll to position [757, 0]
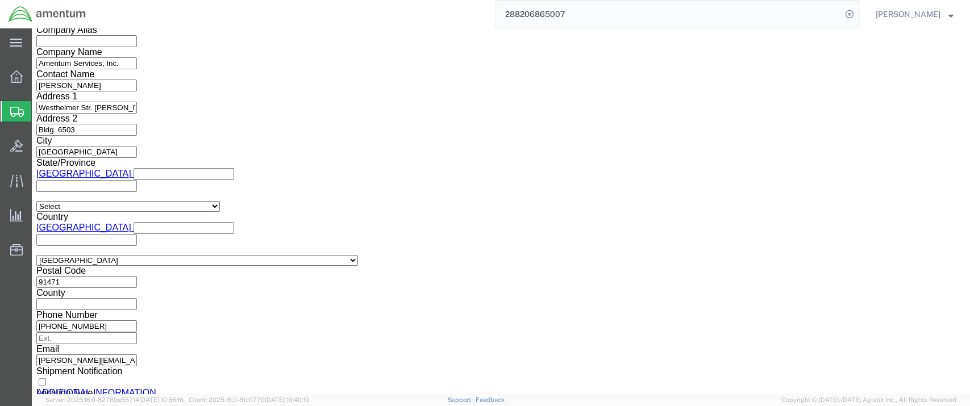
click link
type input "[PERSON_NAME][EMAIL_ADDRESS][PERSON_NAME][DOMAIN_NAME],[DOMAIN_NAME][EMAIL_ADDR…"
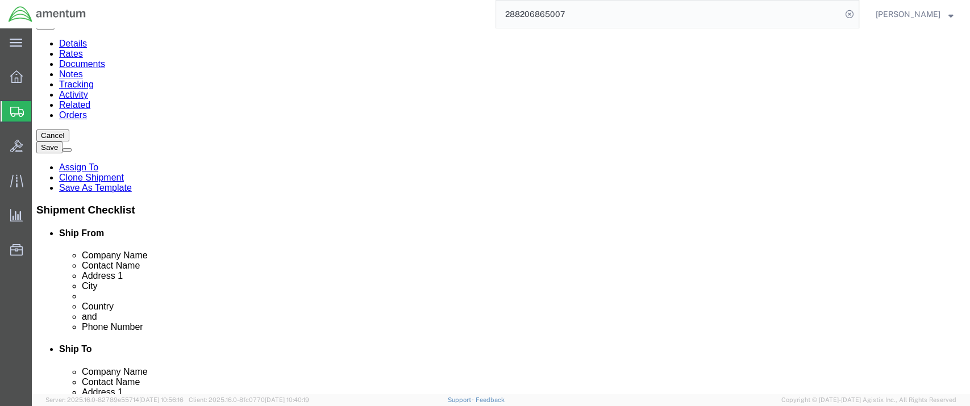
scroll to position [0, 0]
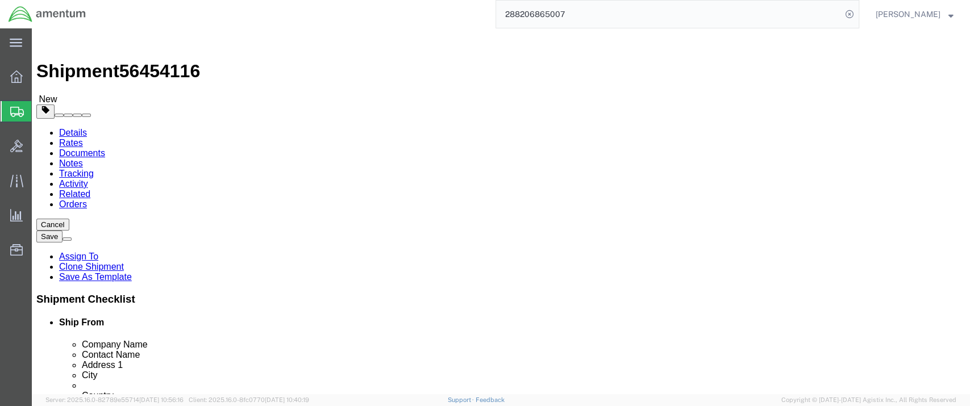
click button "Save"
click icon
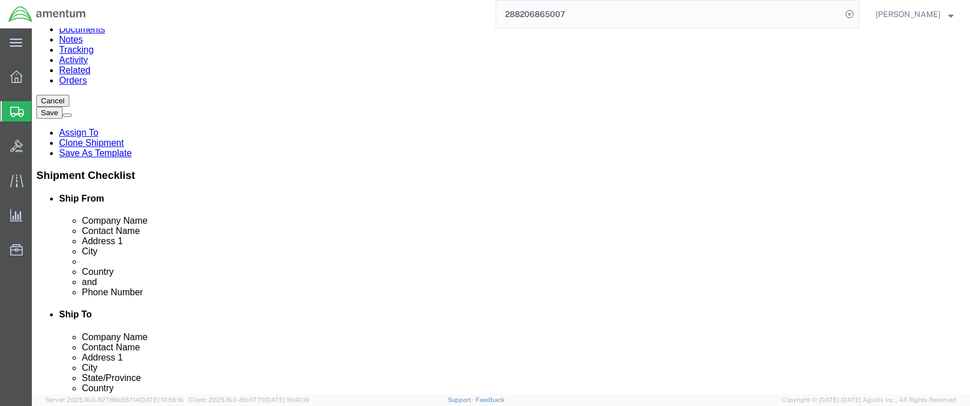
scroll to position [126, 0]
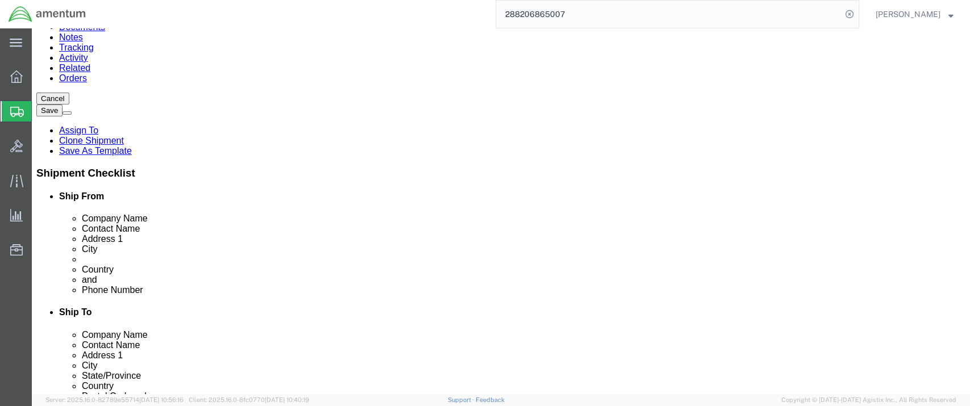
click button "Save"
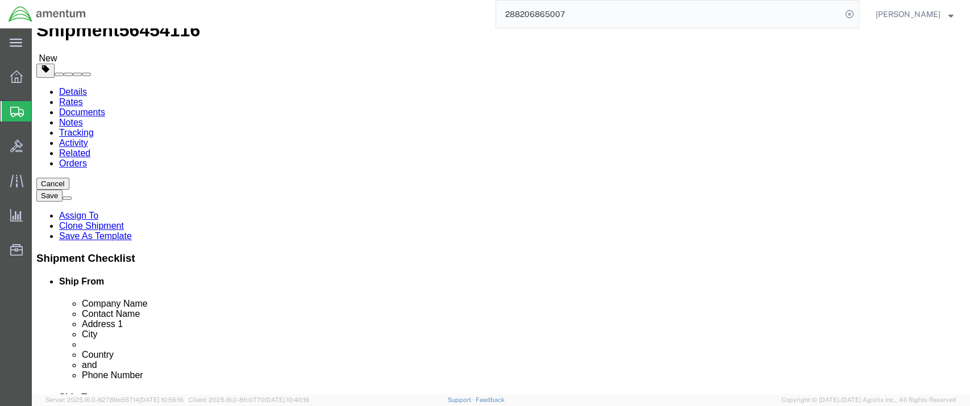
scroll to position [63, 0]
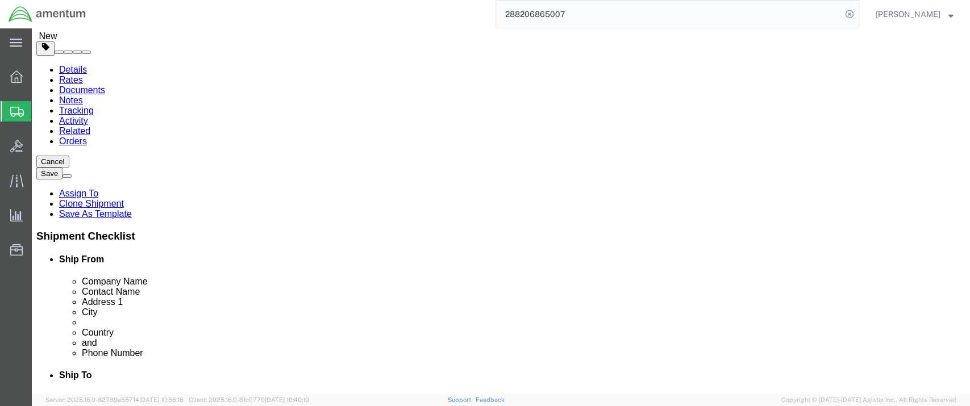
click input "[PHONE_NUMBER]"
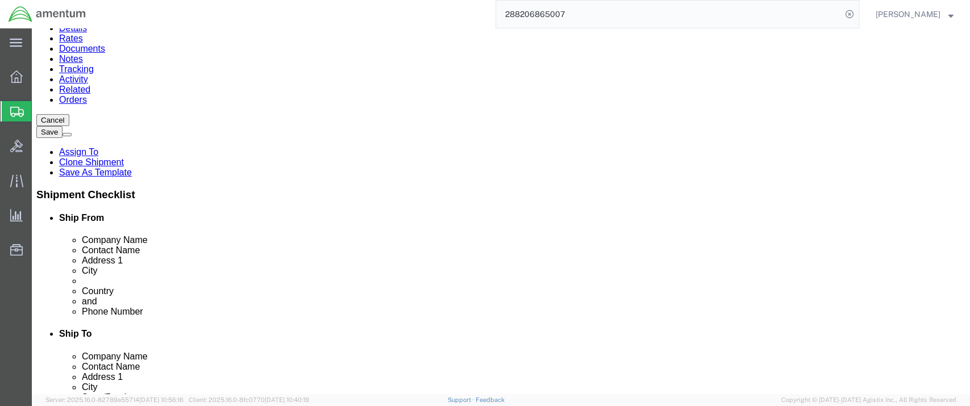
scroll to position [126, 0]
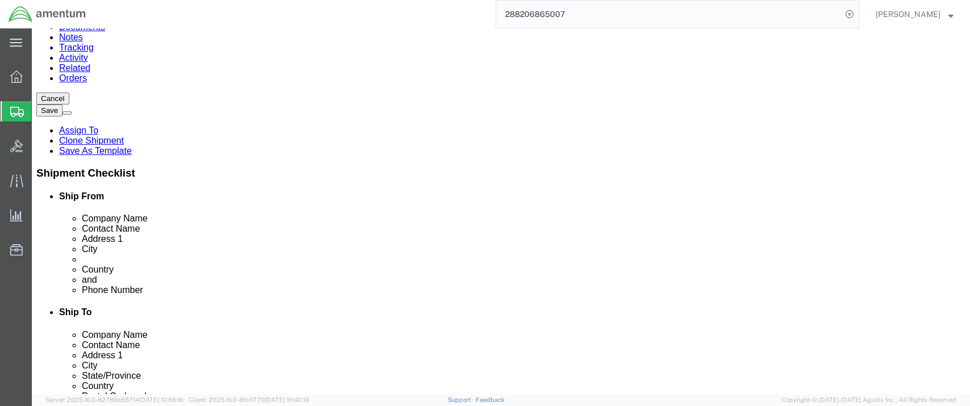
type input "[PHONE_NUMBER]"
click button "Save"
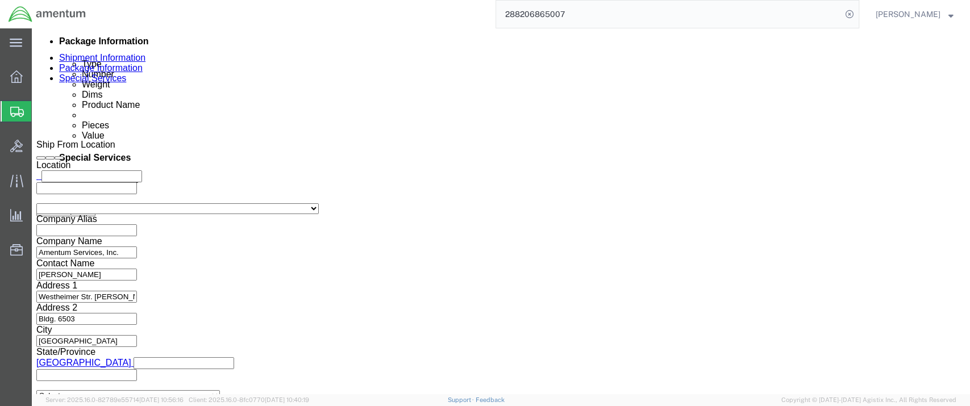
scroll to position [632, 0]
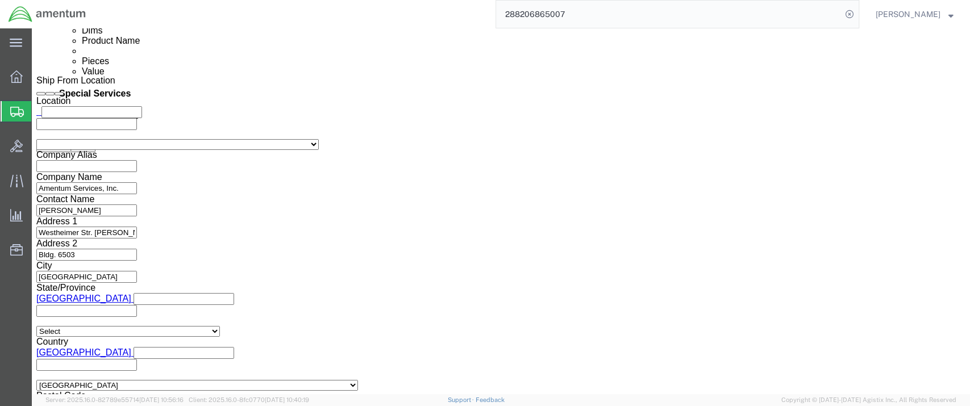
click icon
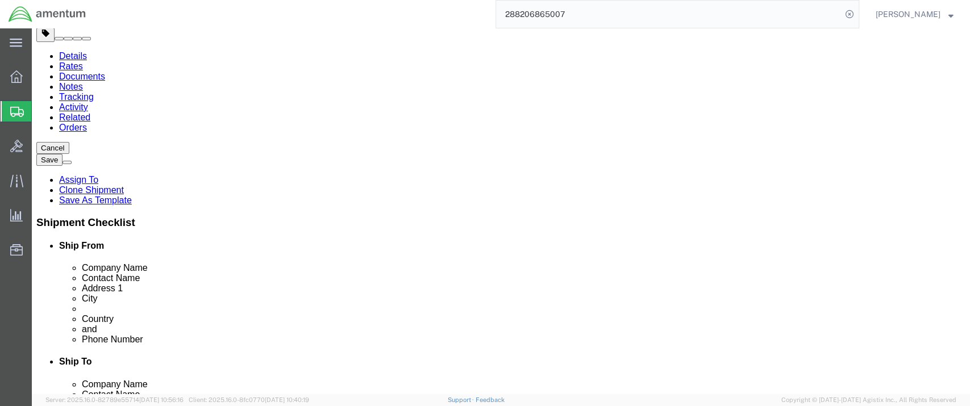
scroll to position [5, 0]
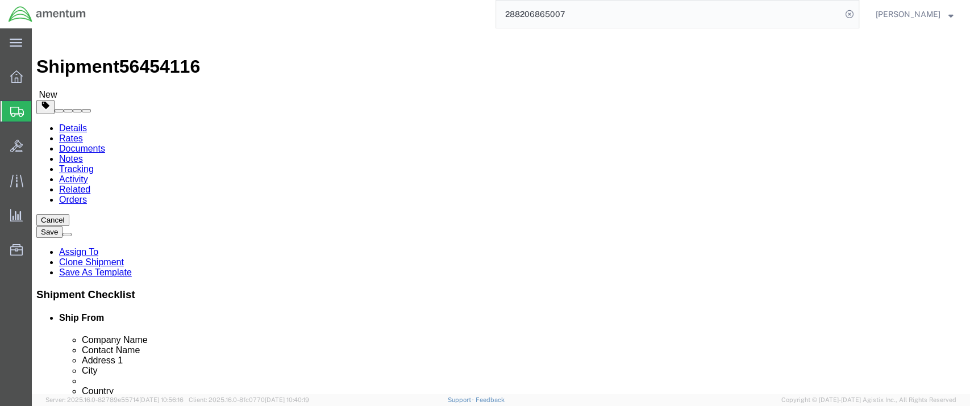
click dd "1.00 Each"
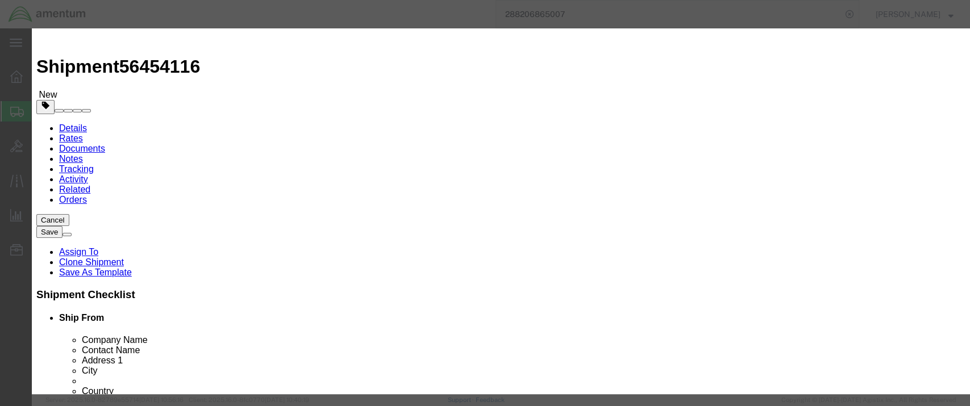
scroll to position [306, 0]
click button "Save & Close"
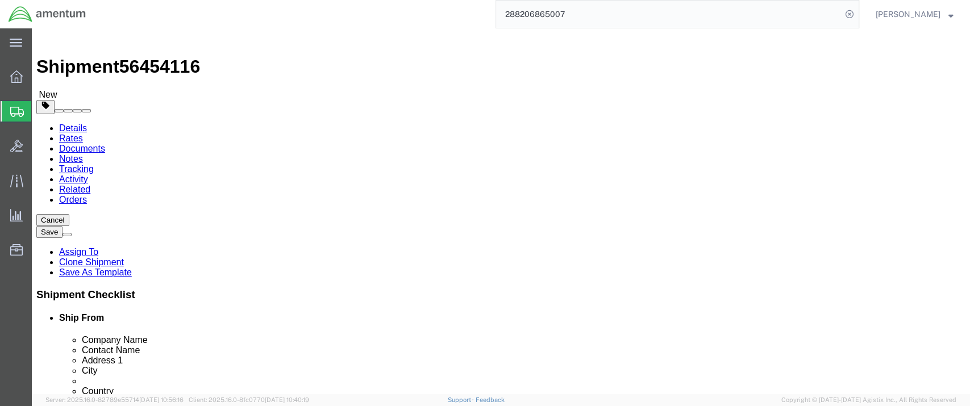
click icon
click input "[STREET_ADDRESS]"
type input "[STREET_ADDRESS]"
select select
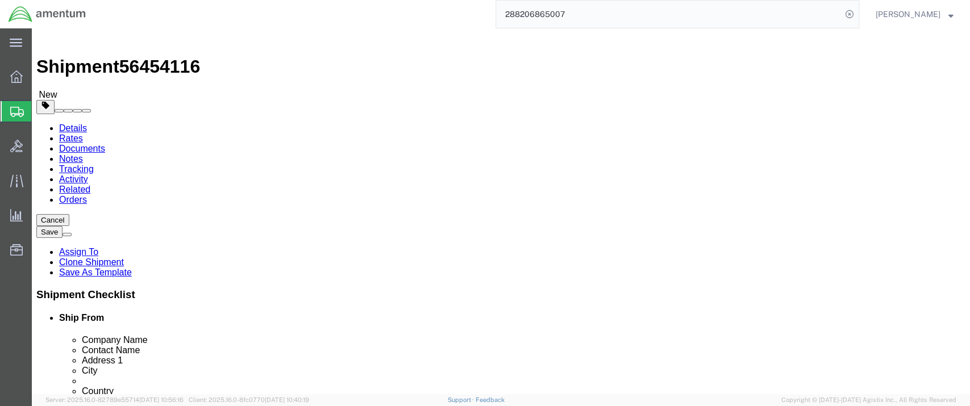
click div "Shipment Information Package Information Special Services"
drag, startPoint x: 608, startPoint y: 248, endPoint x: 575, endPoint y: 253, distance: 33.8
click input "[STREET_ADDRESS]"
click div "Shipment Information Package Information Special Services"
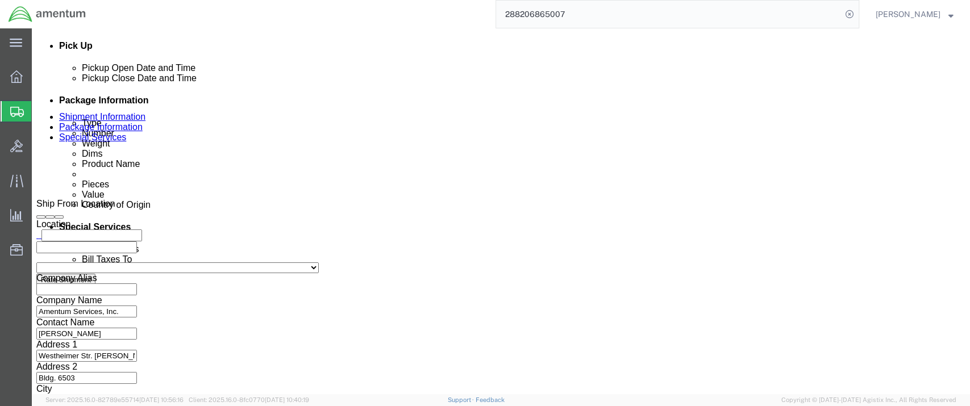
scroll to position [632, 0]
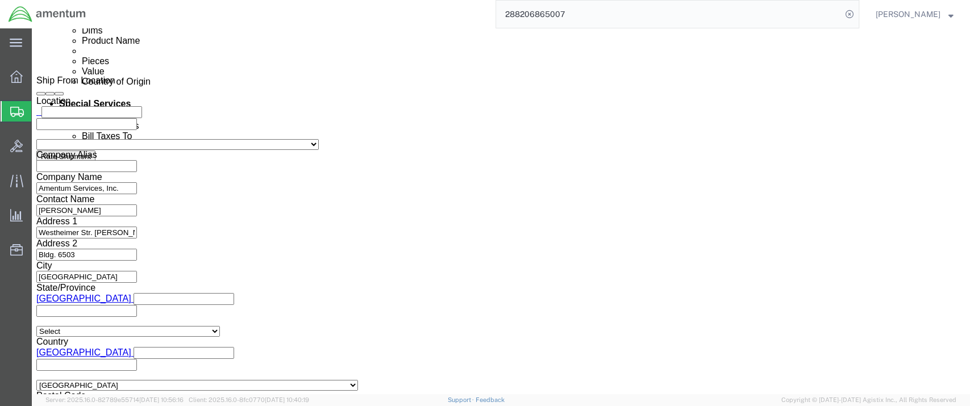
click button "Save"
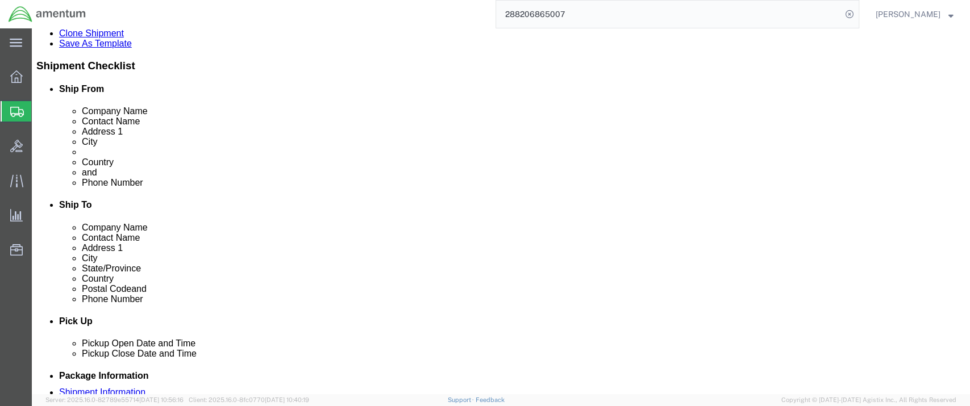
scroll to position [127, 0]
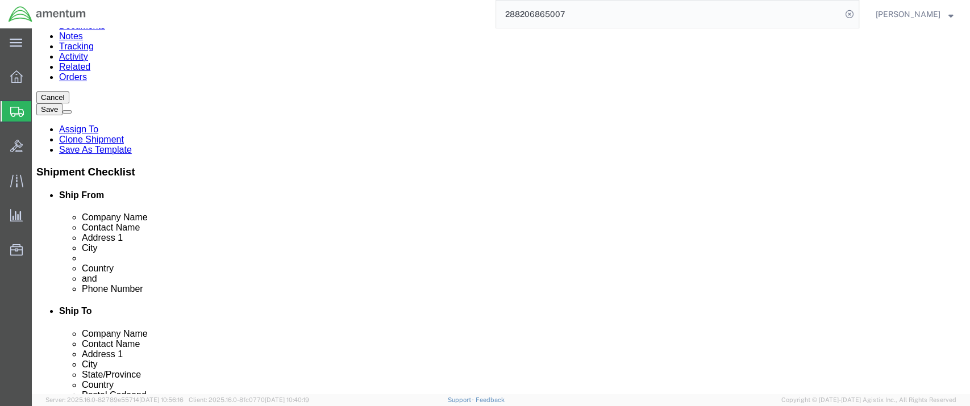
click link "Package Information"
click dd "1.00 Each"
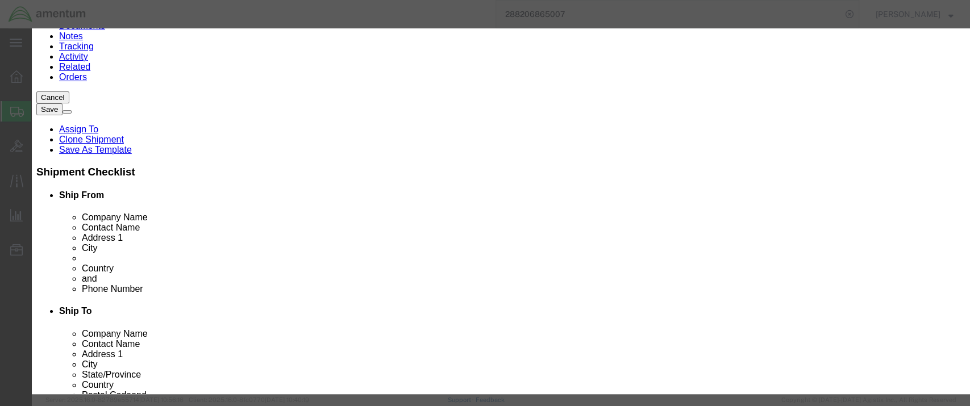
scroll to position [306, 0]
click button "Save & Close"
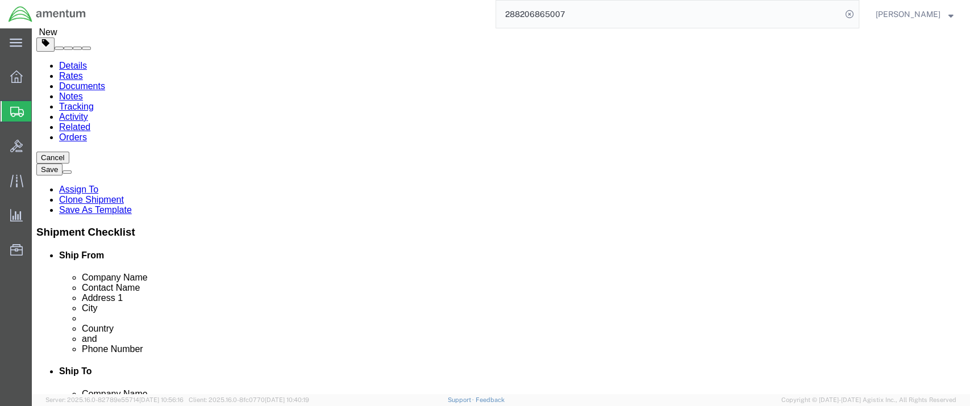
scroll to position [0, 0]
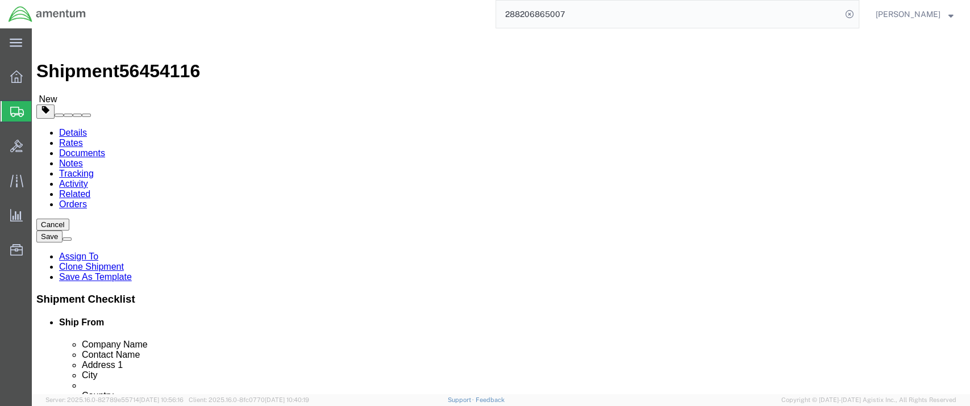
click icon
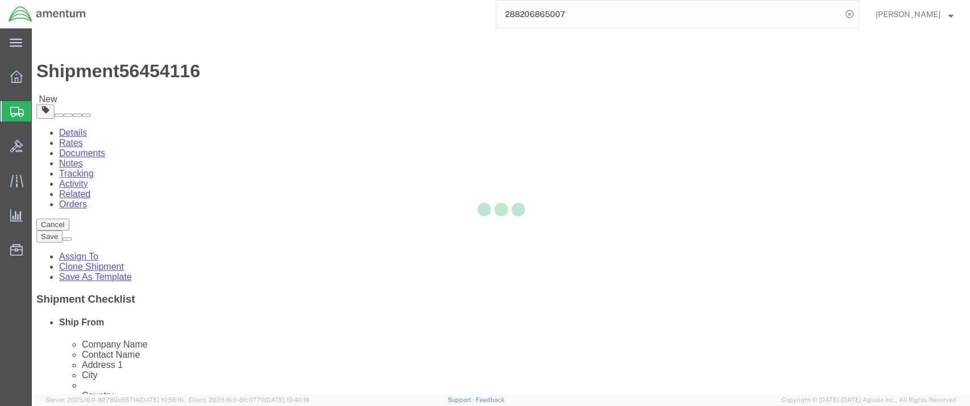
select select
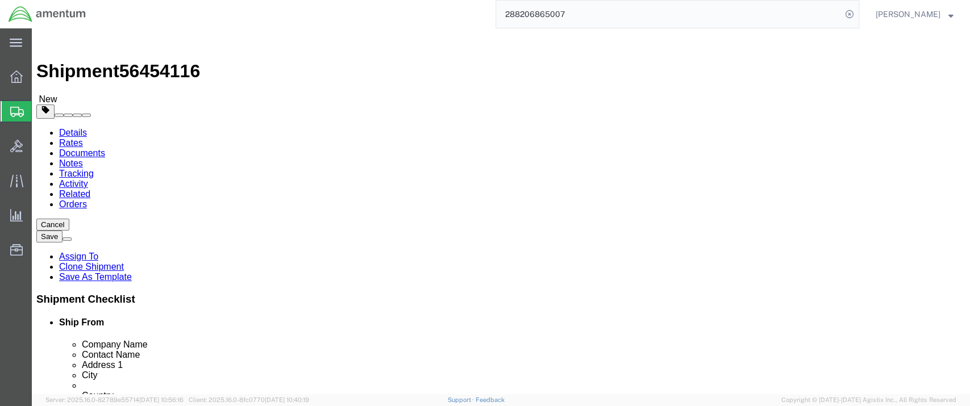
select select "DEPARTMENT"
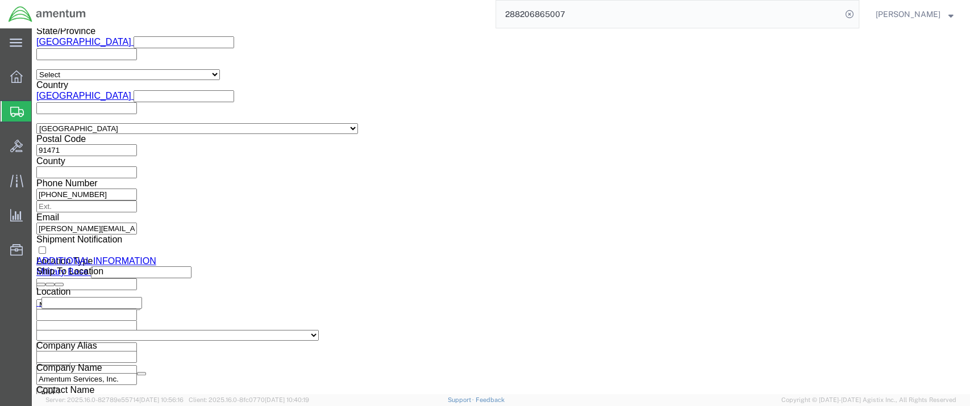
scroll to position [820, 0]
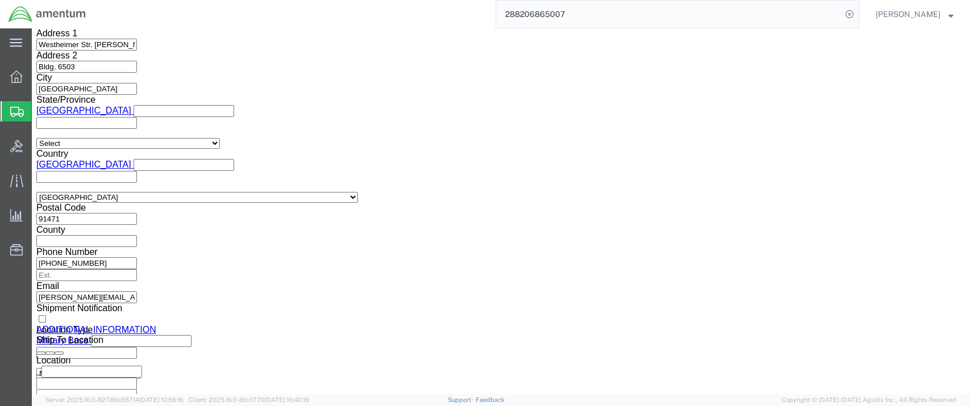
click input "BOL"
checkbox input "true"
click input "Packing List"
checkbox input "true"
click input "Shipping Label"
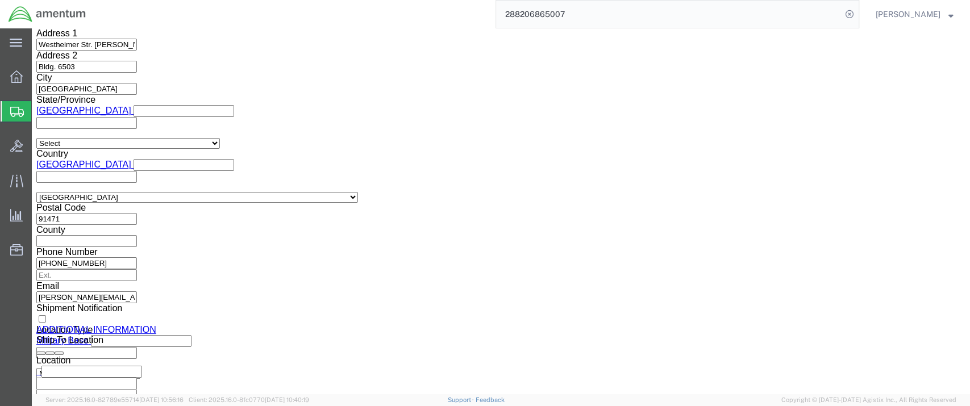
checkbox input "true"
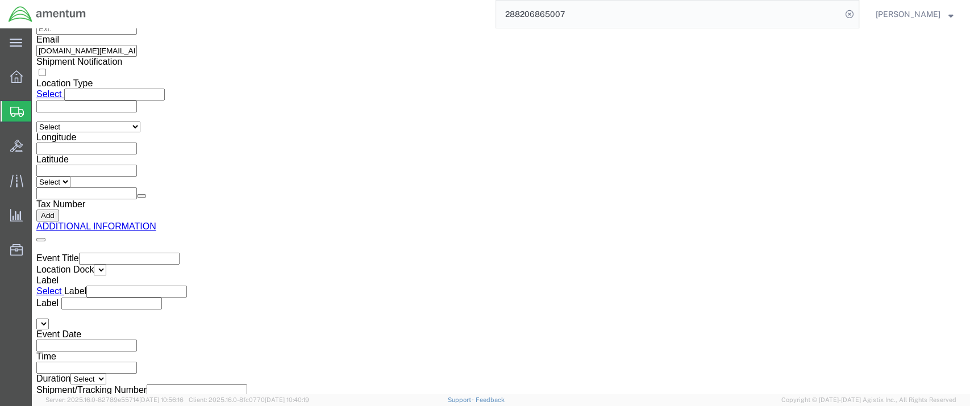
scroll to position [1691, 0]
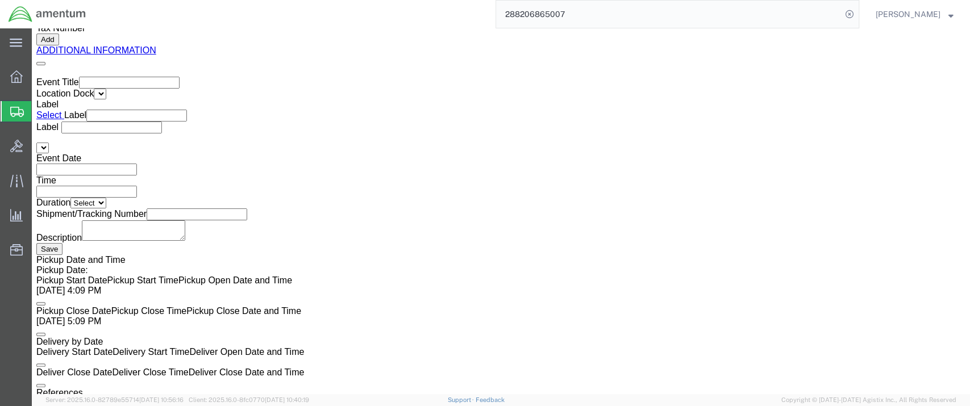
click button "Save"
click button "Rate Shipment"
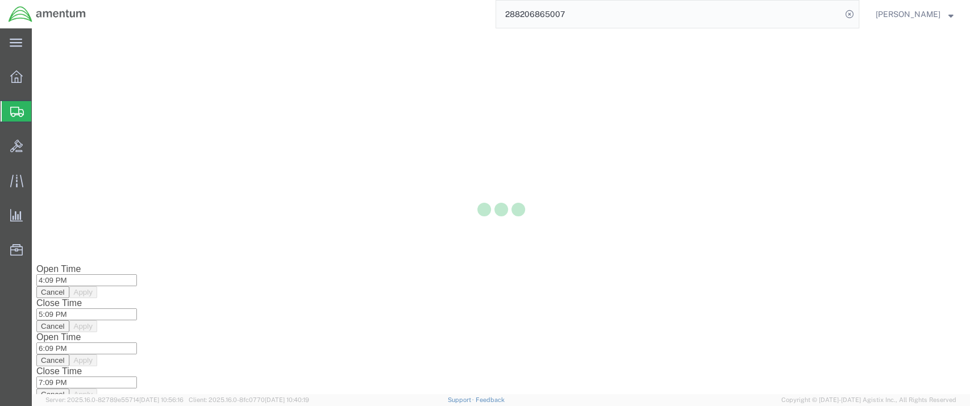
scroll to position [0, 0]
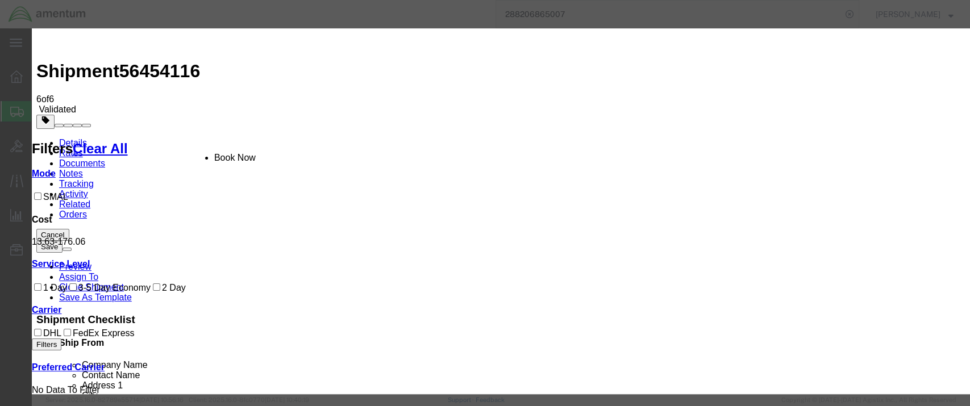
drag, startPoint x: 360, startPoint y: 151, endPoint x: 533, endPoint y: 230, distance: 190.4
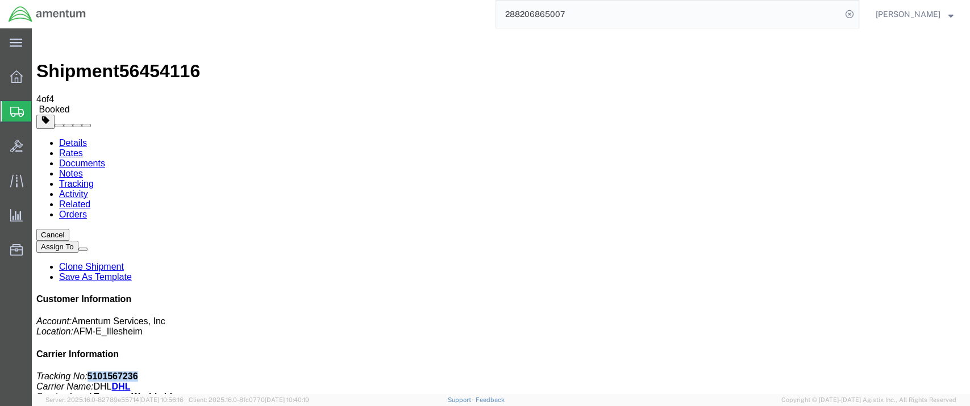
drag, startPoint x: 847, startPoint y: 172, endPoint x: 804, endPoint y: 175, distance: 42.7
click at [138, 372] on b "5101567236" at bounding box center [112, 377] width 51 height 10
copy b "5101567236"
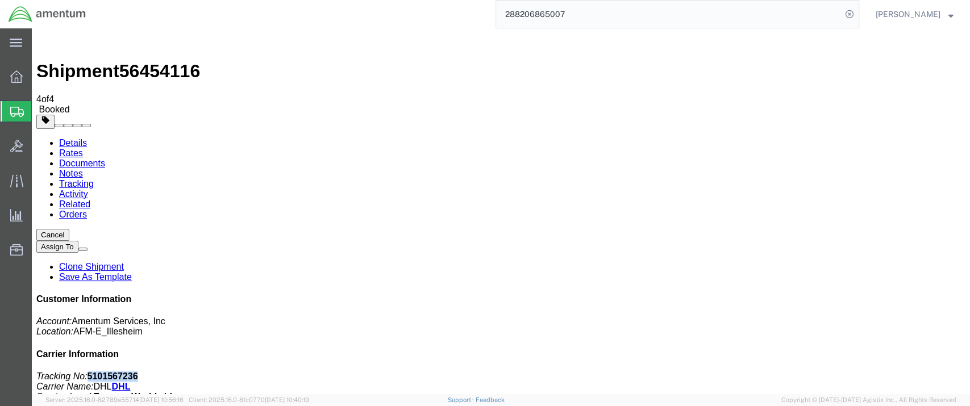
copy b "5101567236"
drag, startPoint x: 187, startPoint y: 44, endPoint x: 128, endPoint y: 45, distance: 59.1
click at [128, 45] on div "Shipment 56454116 4 of 4 Booked" at bounding box center [500, 74] width 929 height 82
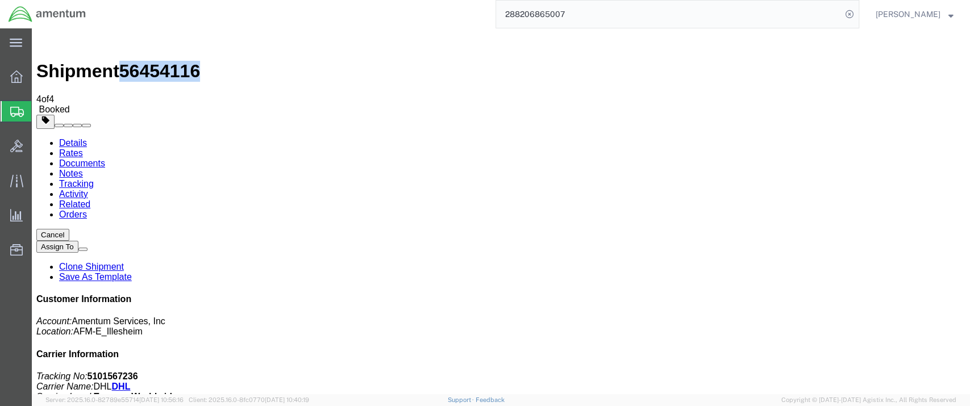
copy span "56454116"
click at [83, 148] on link "Rates" at bounding box center [71, 153] width 24 height 10
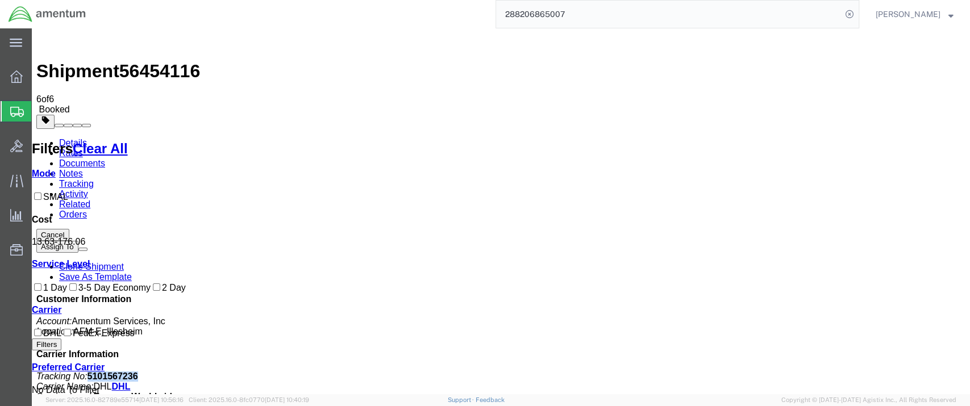
drag, startPoint x: 852, startPoint y: 176, endPoint x: 803, endPoint y: 173, distance: 49.0
click at [802, 372] on p "Tracking No: 5101567236 Carrier Name: DHL DHL Service Level: Express Worldwide" at bounding box center [500, 387] width 929 height 31
copy b "5101567236"
drag, startPoint x: 770, startPoint y: 292, endPoint x: 817, endPoint y: 292, distance: 47.2
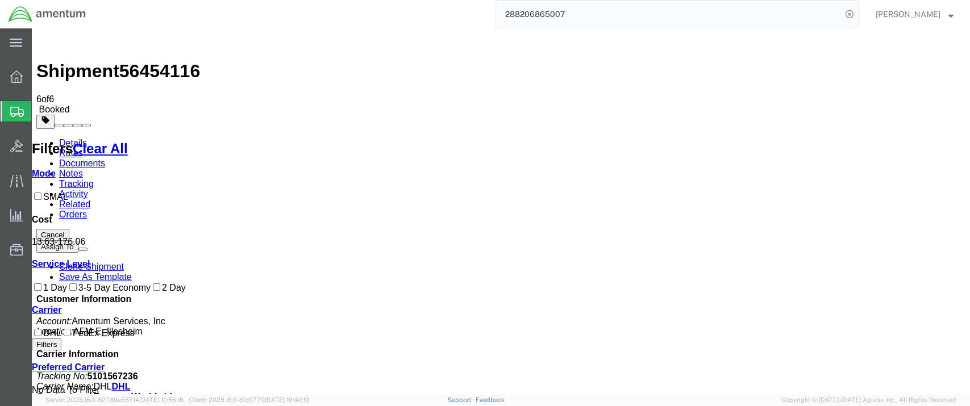
copy address "16092689294"
